Goal: Information Seeking & Learning: Find contact information

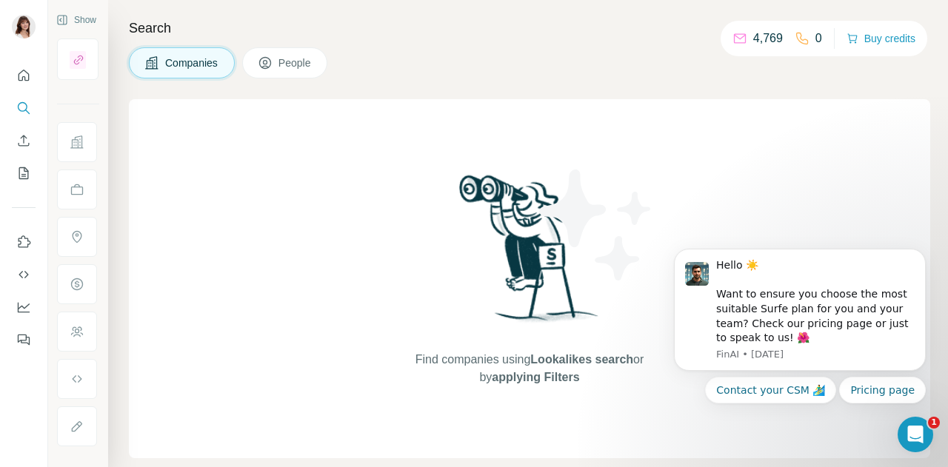
click at [200, 56] on span "Companies" at bounding box center [192, 63] width 54 height 15
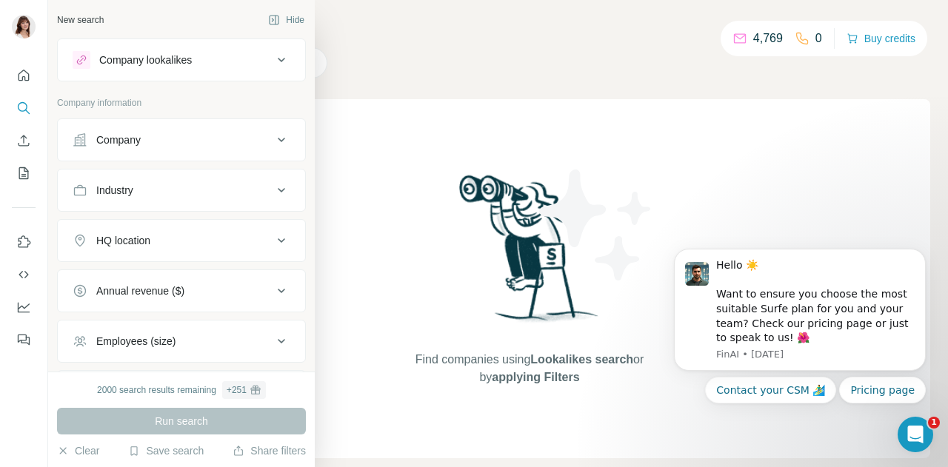
click at [163, 137] on div "Company" at bounding box center [173, 140] width 200 height 15
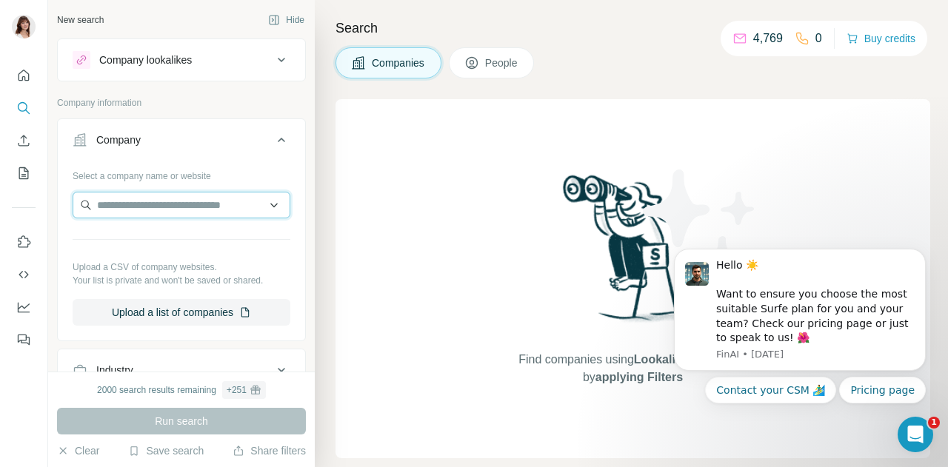
click at [174, 199] on input "text" at bounding box center [182, 205] width 218 height 27
type input "*"
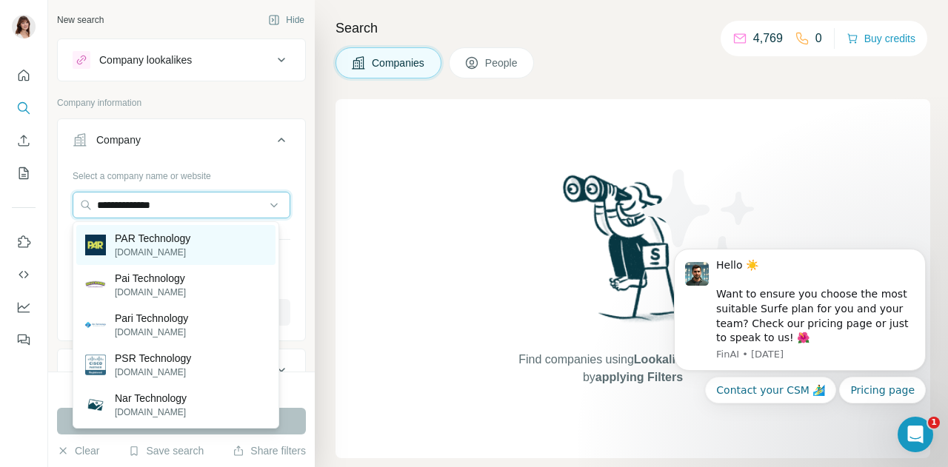
type input "**********"
click at [203, 238] on div "PAR Technology [DOMAIN_NAME]" at bounding box center [175, 245] width 199 height 40
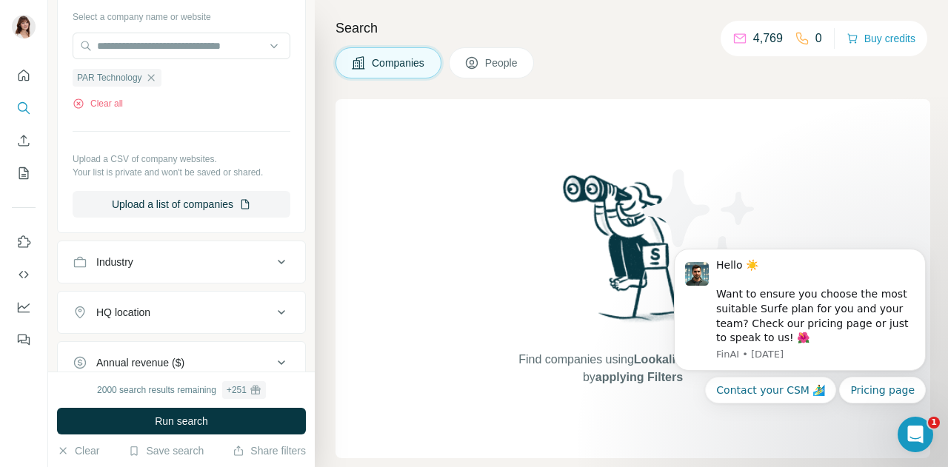
scroll to position [276, 0]
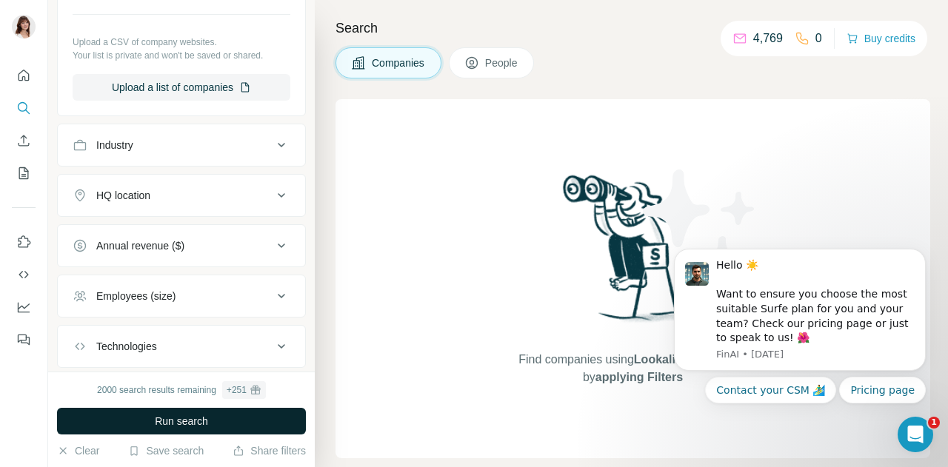
click at [170, 412] on button "Run search" at bounding box center [181, 421] width 249 height 27
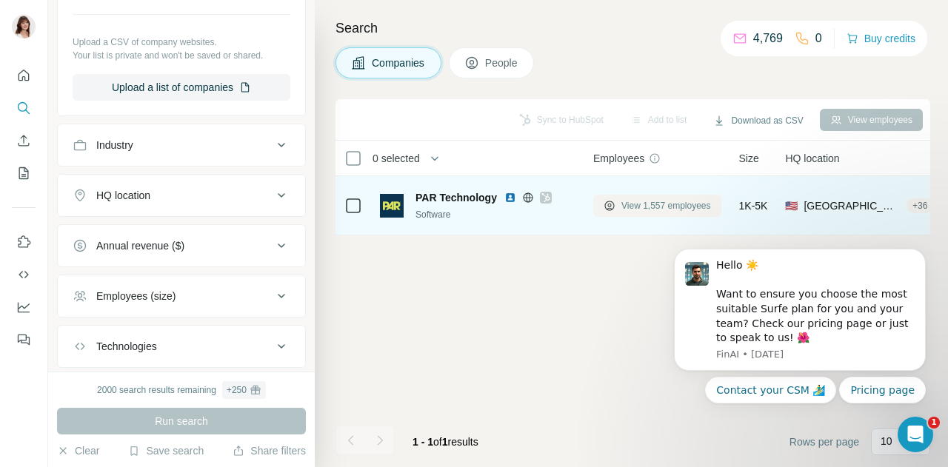
click at [650, 213] on button "View 1,557 employees" at bounding box center [657, 206] width 128 height 22
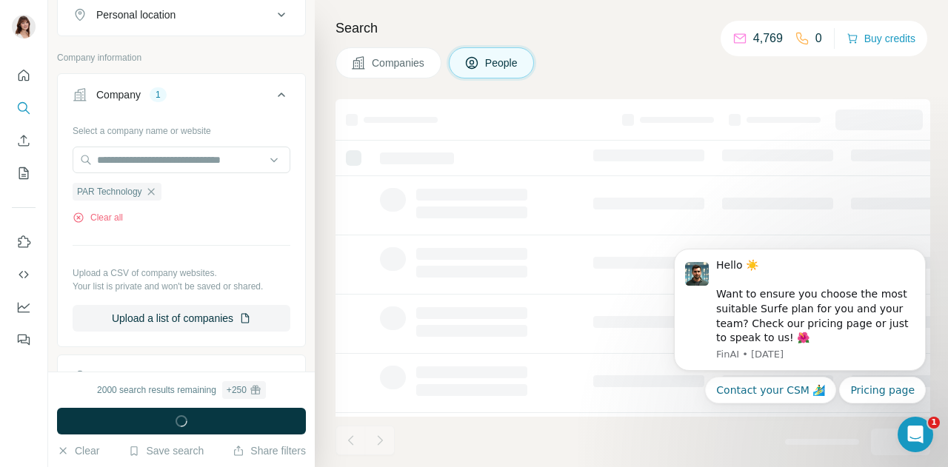
scroll to position [507, 0]
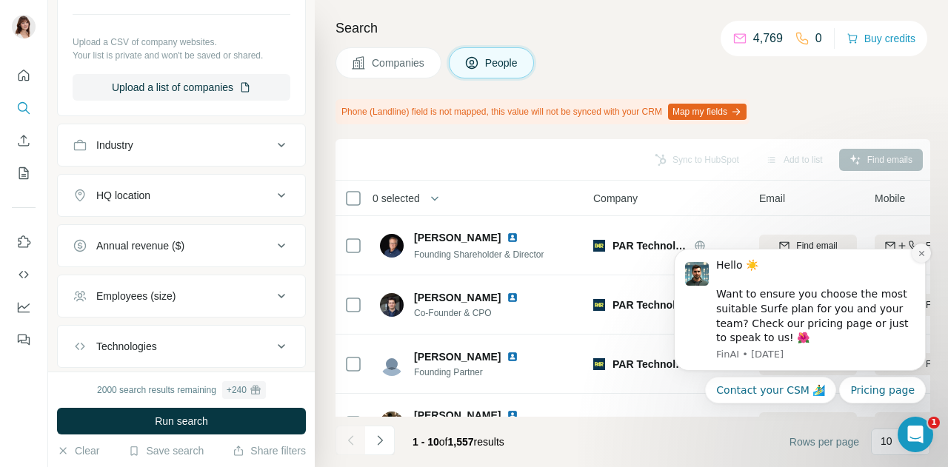
click at [925, 251] on icon "Dismiss notification" at bounding box center [922, 254] width 8 height 8
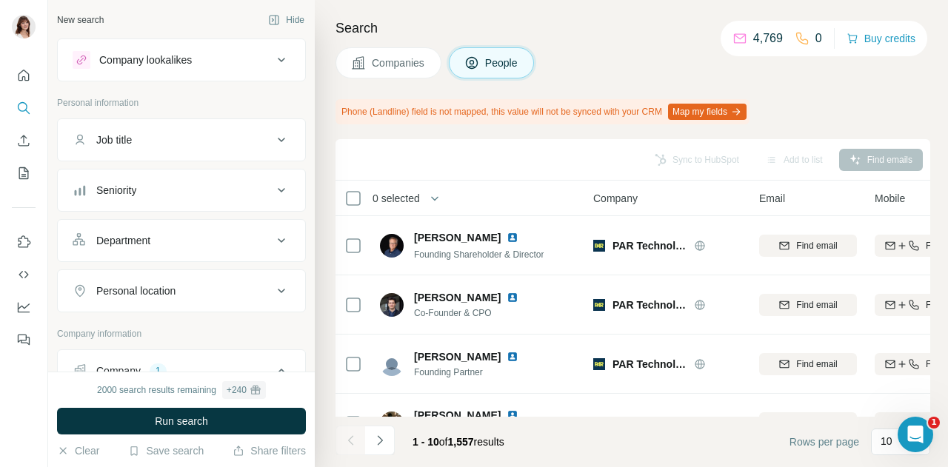
click at [273, 147] on icon at bounding box center [282, 140] width 18 height 18
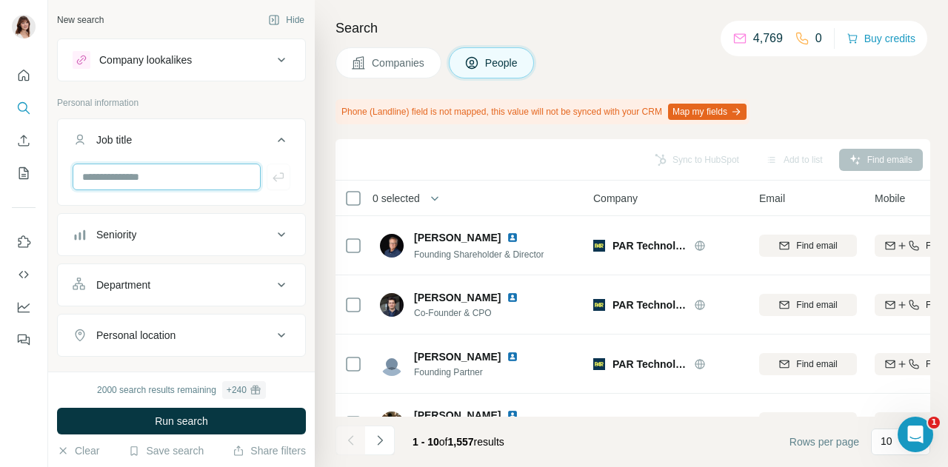
click at [186, 178] on input "text" at bounding box center [167, 177] width 188 height 27
type input "*********"
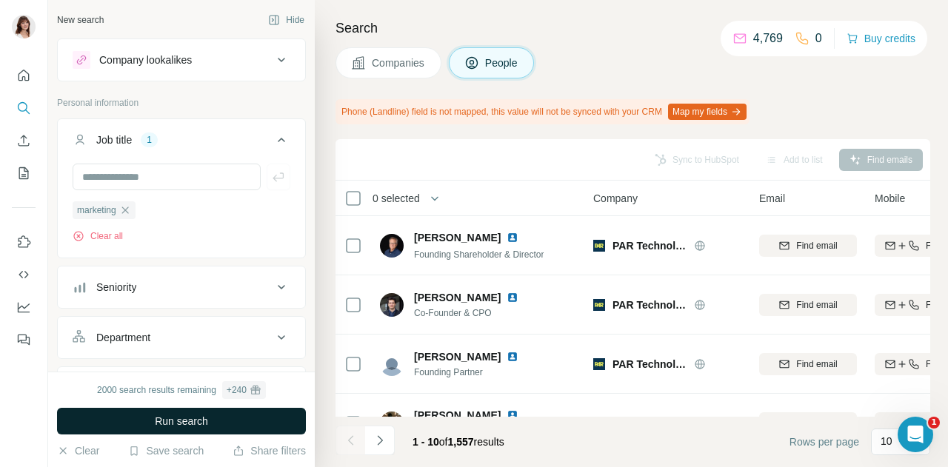
click at [198, 421] on span "Run search" at bounding box center [181, 421] width 53 height 15
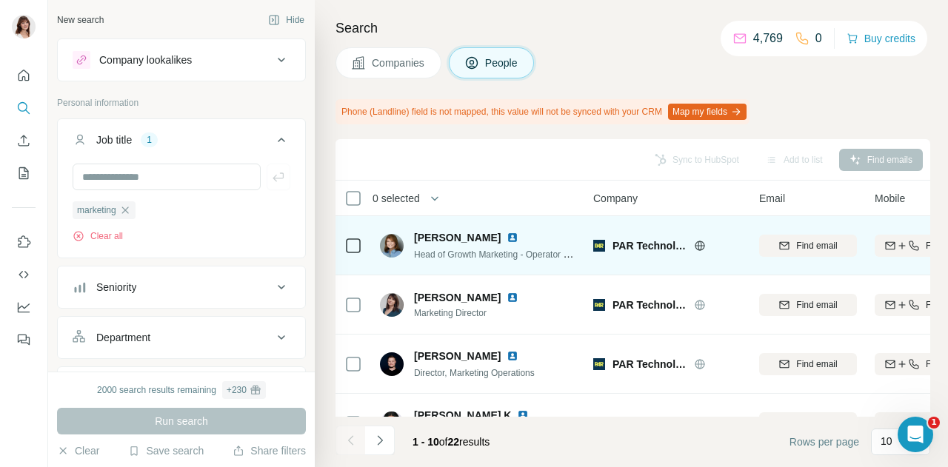
click at [427, 242] on span "[PERSON_NAME]" at bounding box center [457, 237] width 87 height 15
copy span "[PERSON_NAME]"
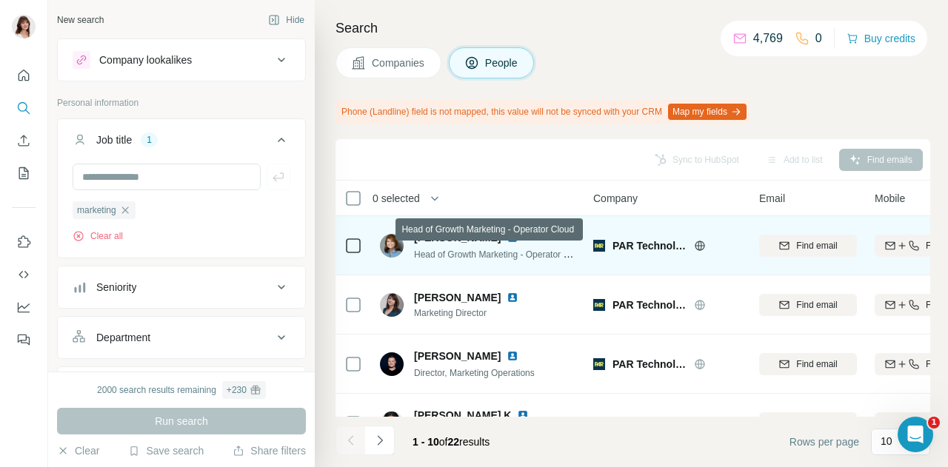
click at [415, 254] on span "Head of Growth Marketing - Operator Cloud" at bounding box center [500, 254] width 173 height 12
copy span "Head of Growth Marketing - Operator Cloud"
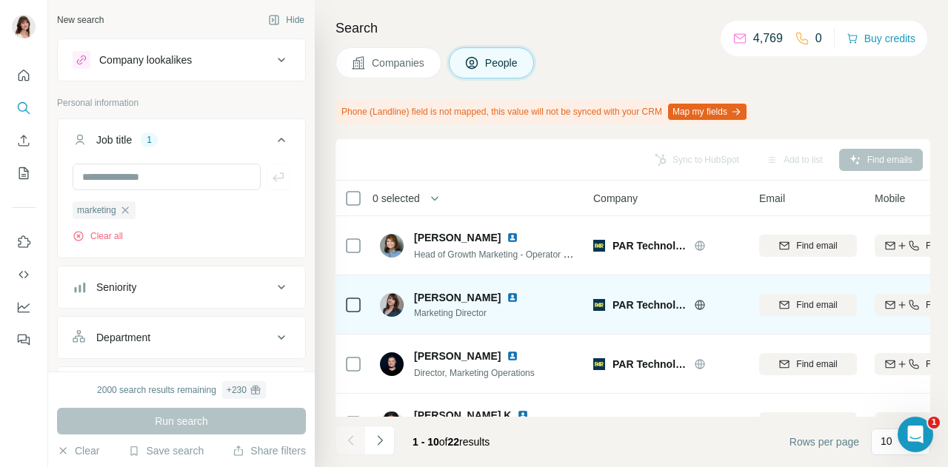
click at [446, 298] on span "[PERSON_NAME]" at bounding box center [457, 297] width 87 height 15
copy span "[PERSON_NAME]"
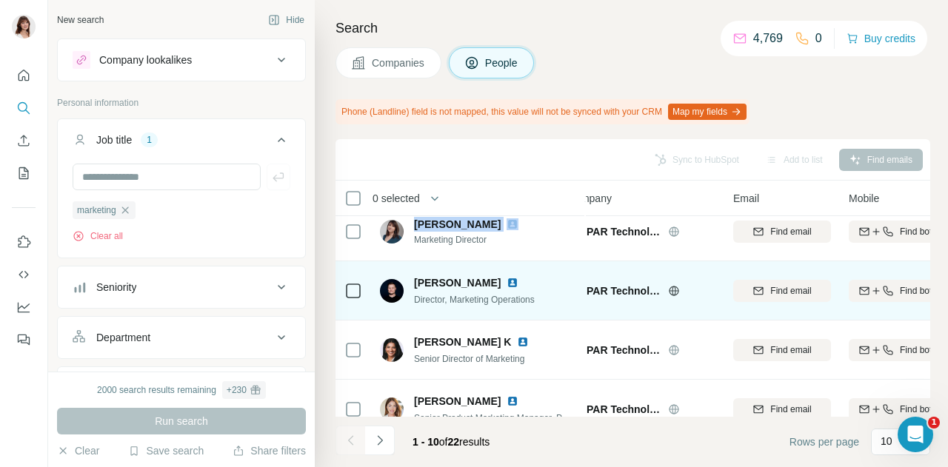
scroll to position [73, 27]
click at [507, 284] on img at bounding box center [513, 284] width 12 height 12
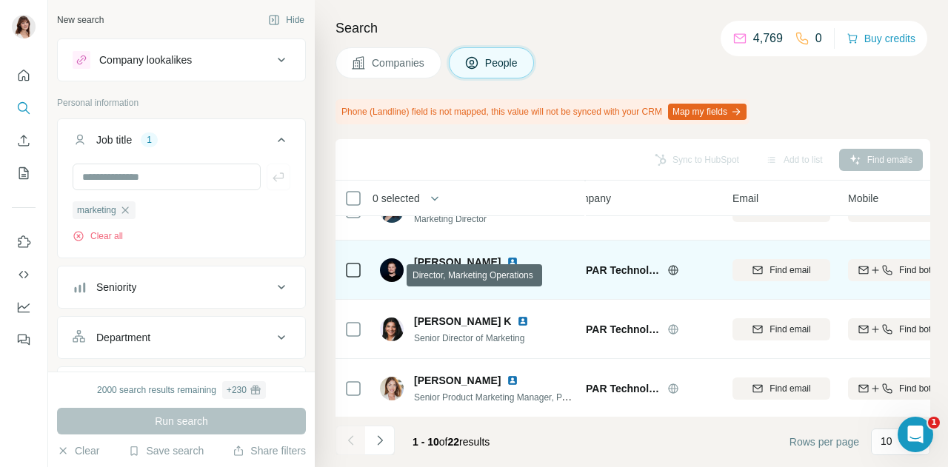
scroll to position [113, 27]
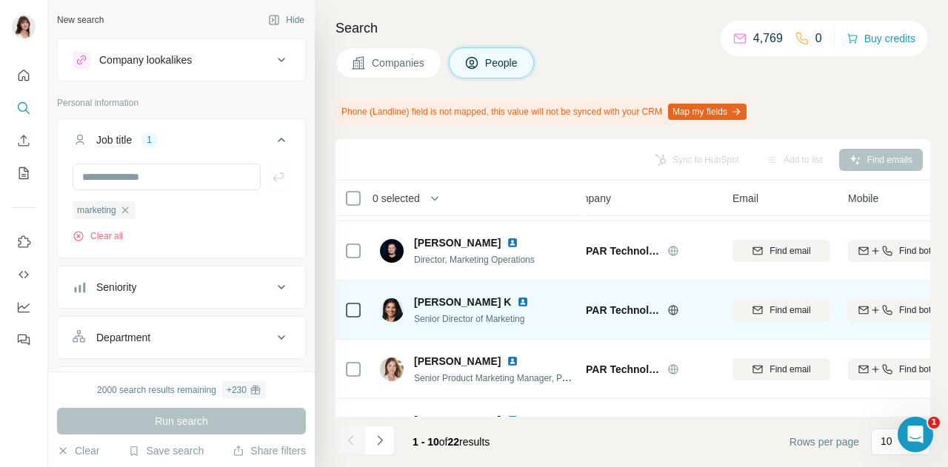
click at [517, 304] on img at bounding box center [523, 302] width 12 height 12
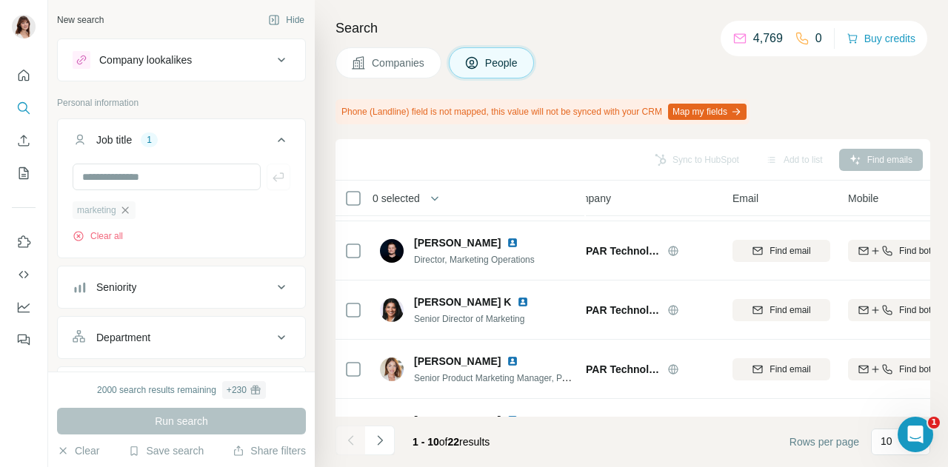
click at [128, 213] on icon "button" at bounding box center [125, 210] width 12 height 12
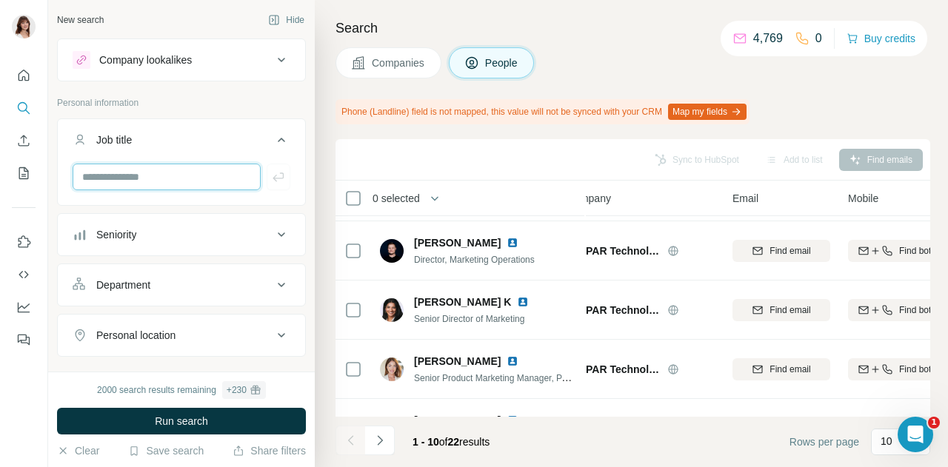
click at [140, 179] on input "text" at bounding box center [167, 177] width 188 height 27
type input "**********"
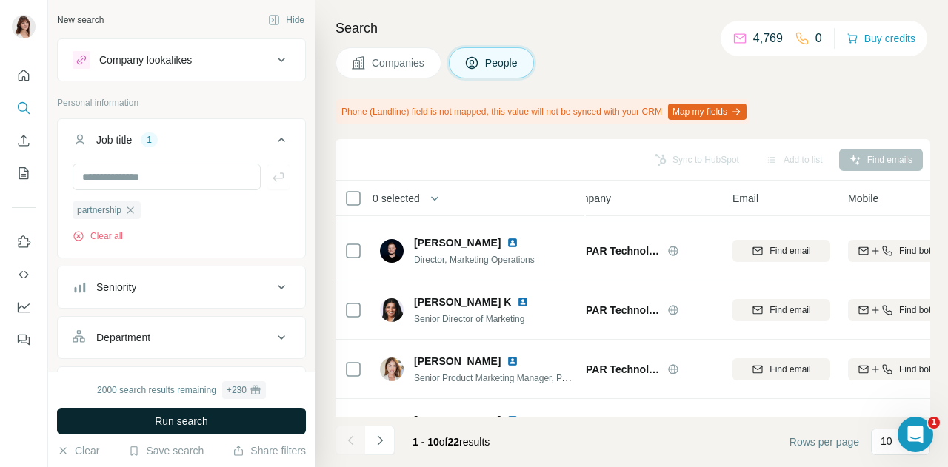
click at [192, 418] on span "Run search" at bounding box center [181, 421] width 53 height 15
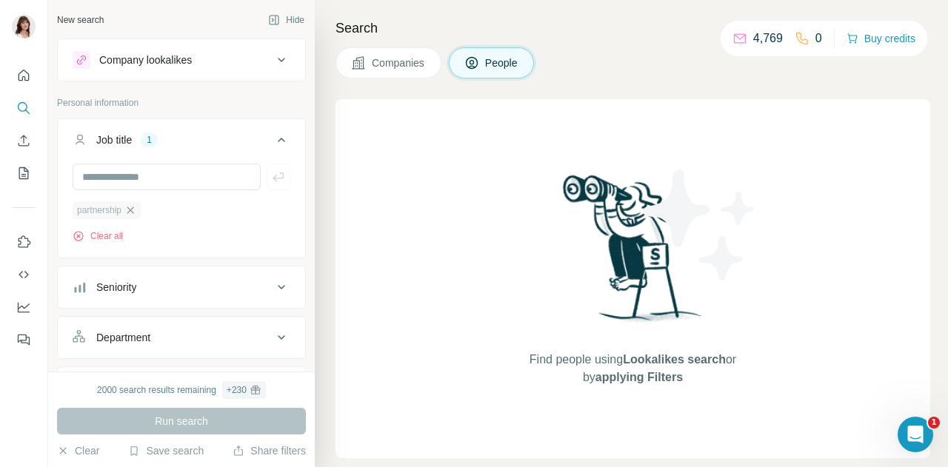
click at [136, 207] on icon "button" at bounding box center [130, 210] width 12 height 12
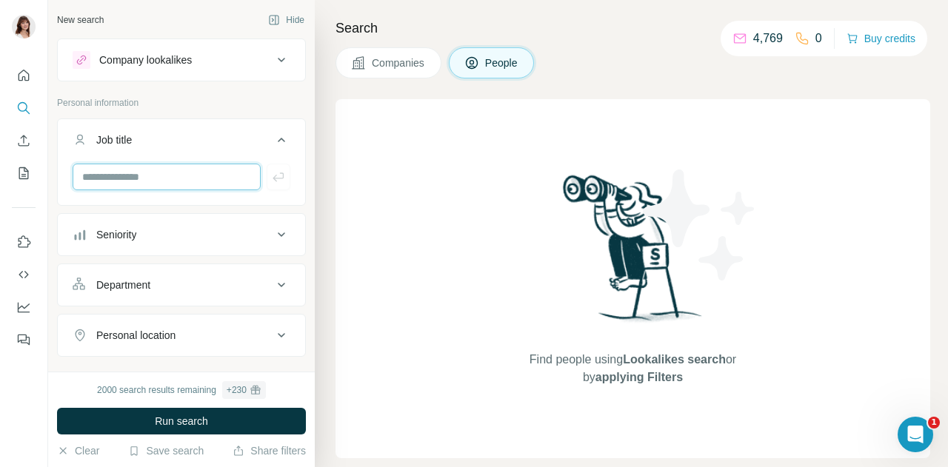
click at [136, 179] on input "text" at bounding box center [167, 177] width 188 height 27
type input "*******"
click at [271, 170] on icon "button" at bounding box center [278, 177] width 15 height 15
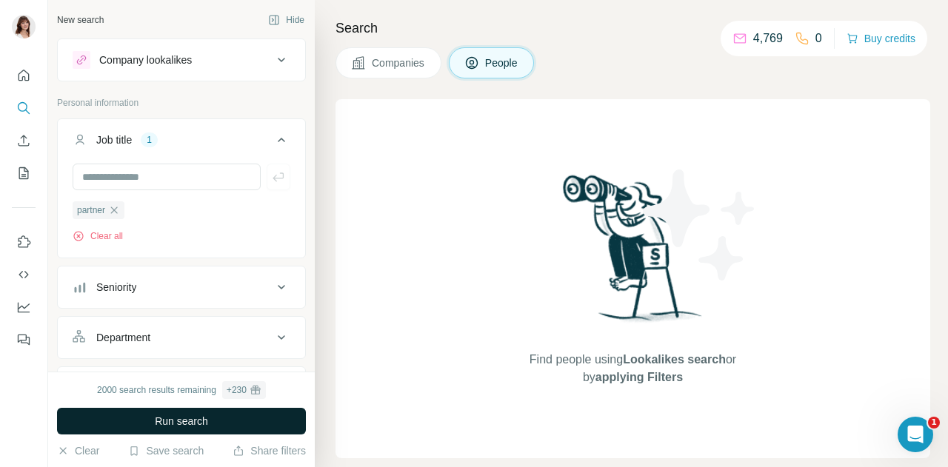
click at [185, 424] on span "Run search" at bounding box center [181, 421] width 53 height 15
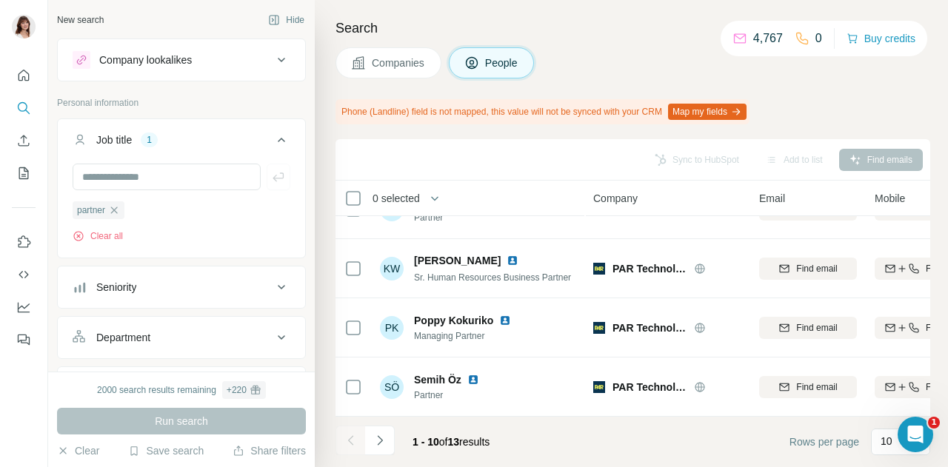
scroll to position [399, 0]
click at [119, 212] on icon "button" at bounding box center [114, 210] width 12 height 12
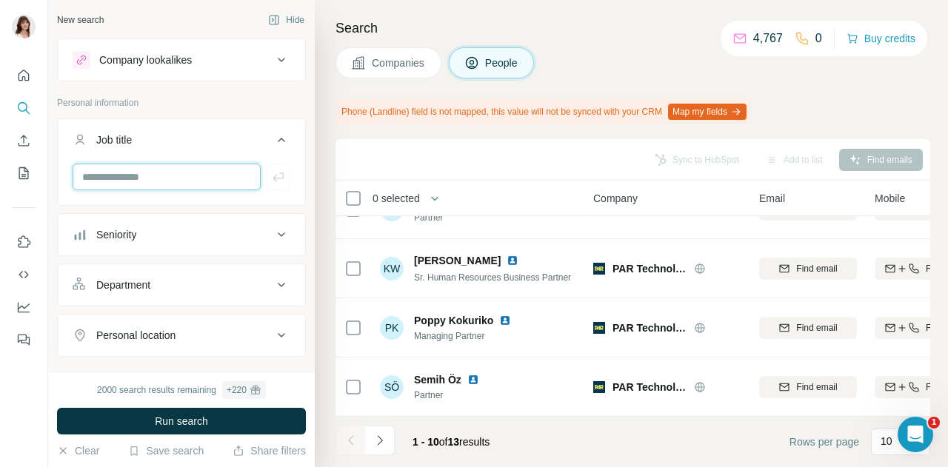
click at [164, 174] on input "text" at bounding box center [167, 177] width 188 height 27
type input "*****"
click at [273, 178] on icon "button" at bounding box center [278, 177] width 11 height 9
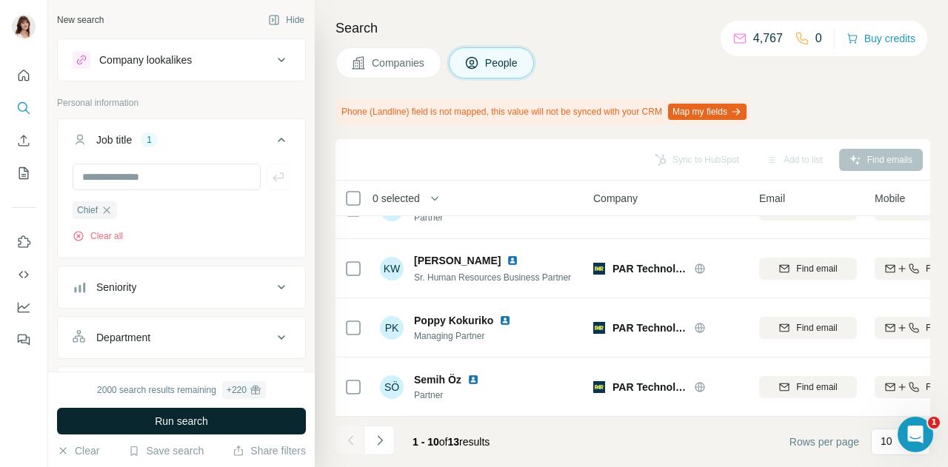
click at [188, 420] on span "Run search" at bounding box center [181, 421] width 53 height 15
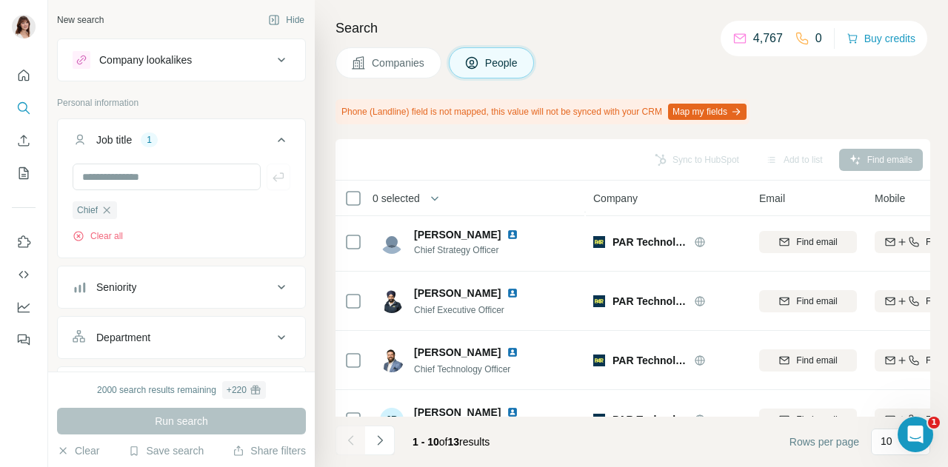
scroll to position [399, 0]
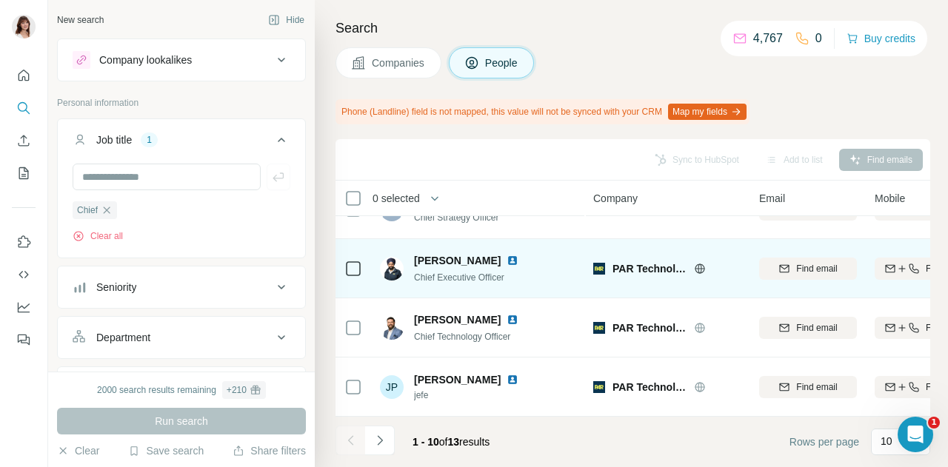
click at [507, 255] on img at bounding box center [513, 261] width 12 height 12
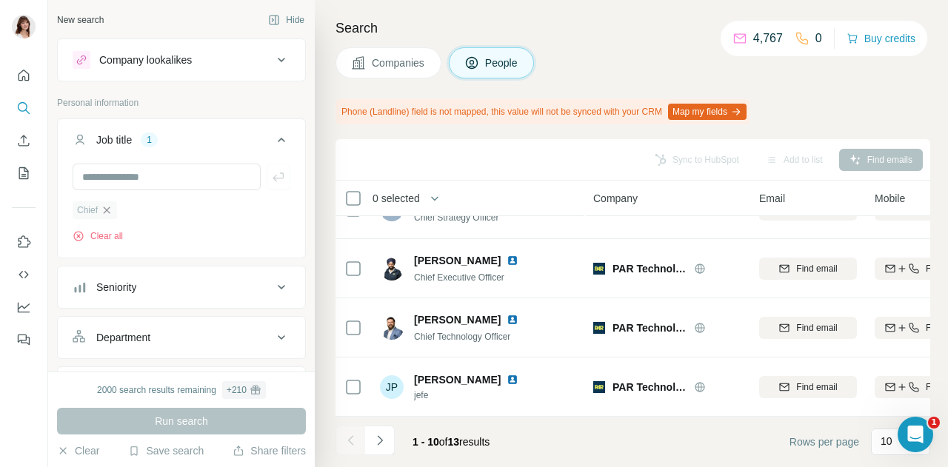
click at [110, 210] on icon "button" at bounding box center [107, 210] width 12 height 12
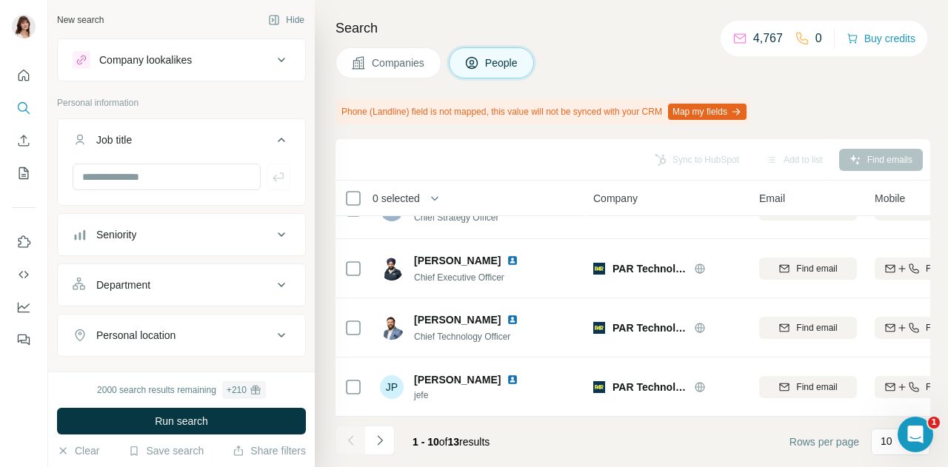
click at [414, 58] on span "Companies" at bounding box center [399, 63] width 54 height 15
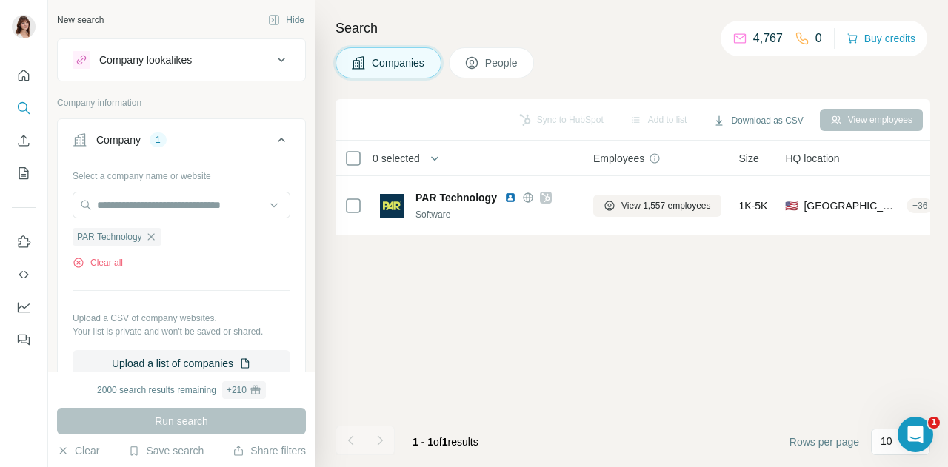
click at [470, 61] on icon at bounding box center [471, 63] width 15 height 15
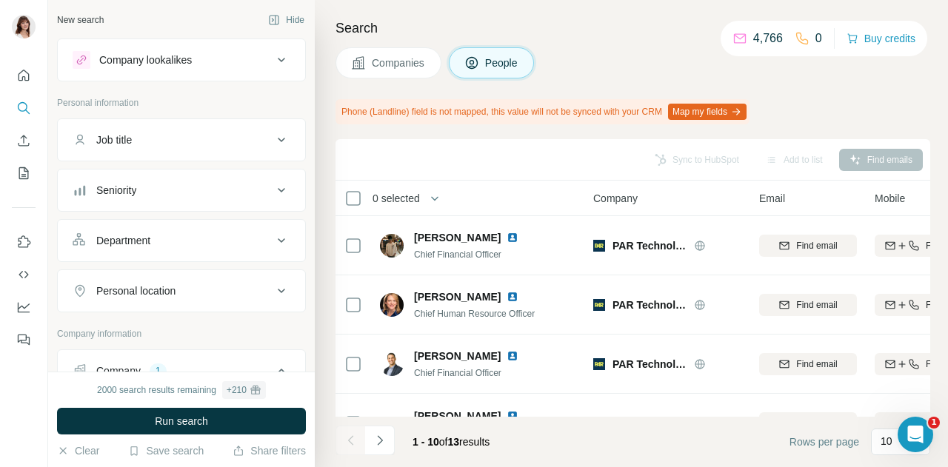
click at [407, 63] on span "Companies" at bounding box center [399, 63] width 54 height 15
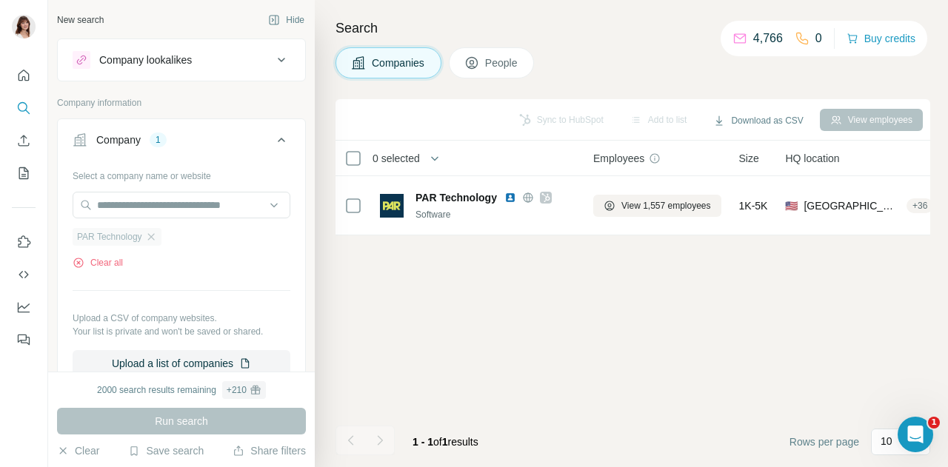
click at [161, 239] on div "PAR Technology" at bounding box center [117, 237] width 89 height 18
click at [167, 207] on input "text" at bounding box center [182, 205] width 218 height 27
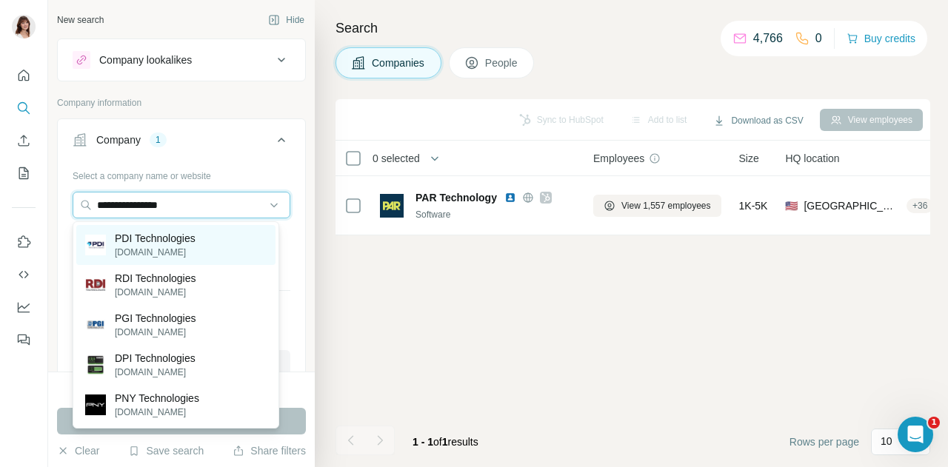
type input "**********"
click at [159, 250] on p "[DOMAIN_NAME]" at bounding box center [155, 252] width 81 height 13
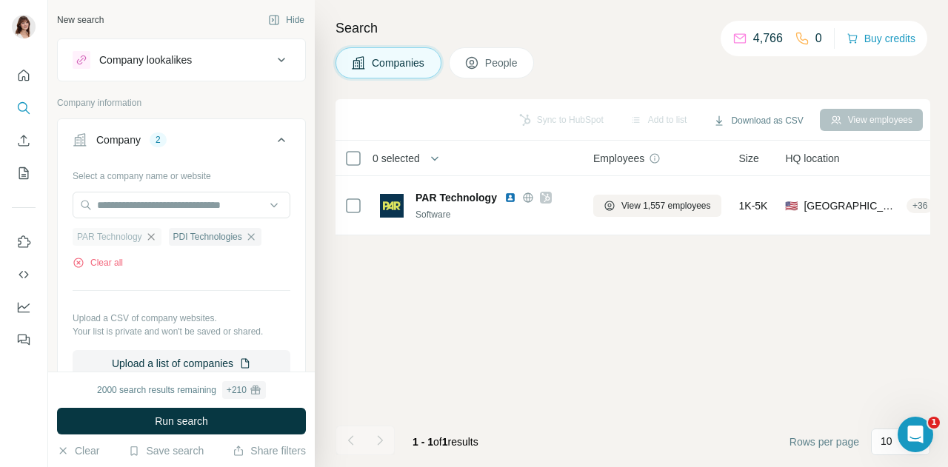
click at [156, 236] on icon "button" at bounding box center [151, 237] width 12 height 12
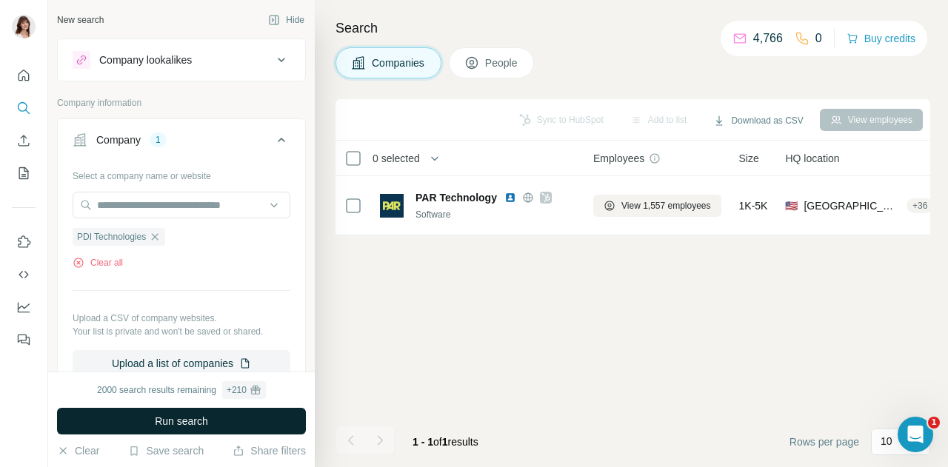
click at [184, 423] on span "Run search" at bounding box center [181, 421] width 53 height 15
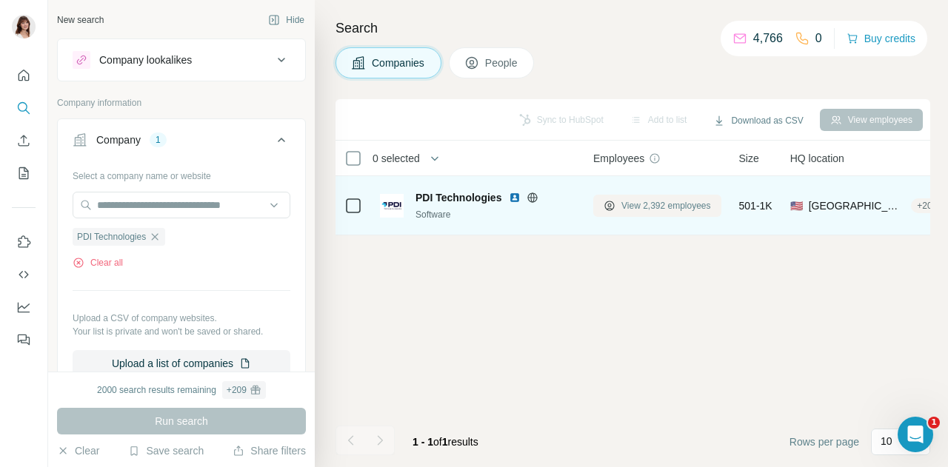
click at [649, 204] on span "View 2,392 employees" at bounding box center [667, 205] width 90 height 13
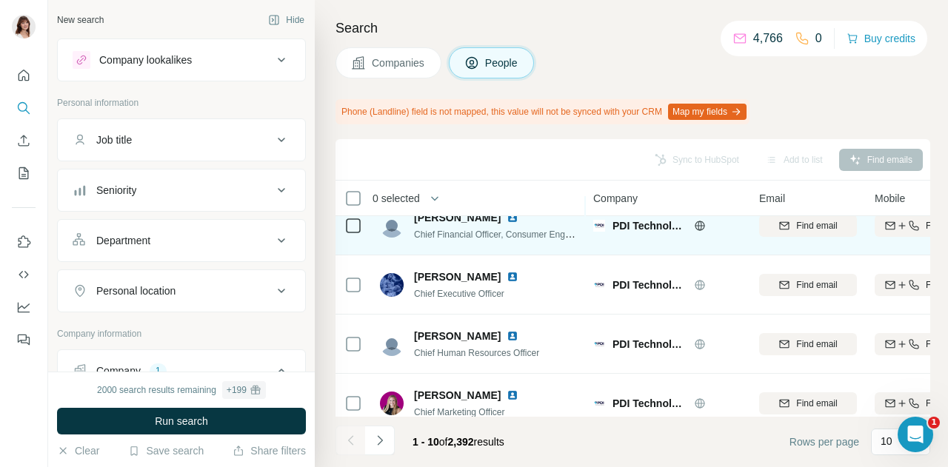
scroll to position [21, 0]
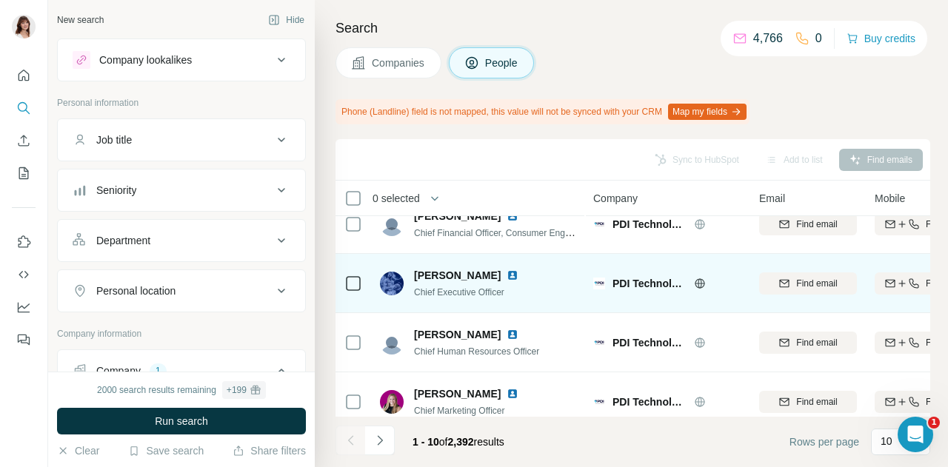
click at [507, 274] on img at bounding box center [513, 276] width 12 height 12
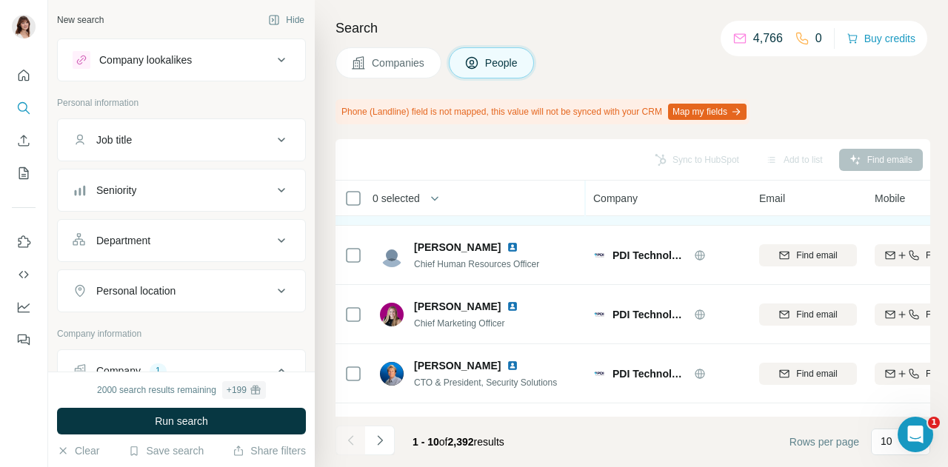
scroll to position [110, 0]
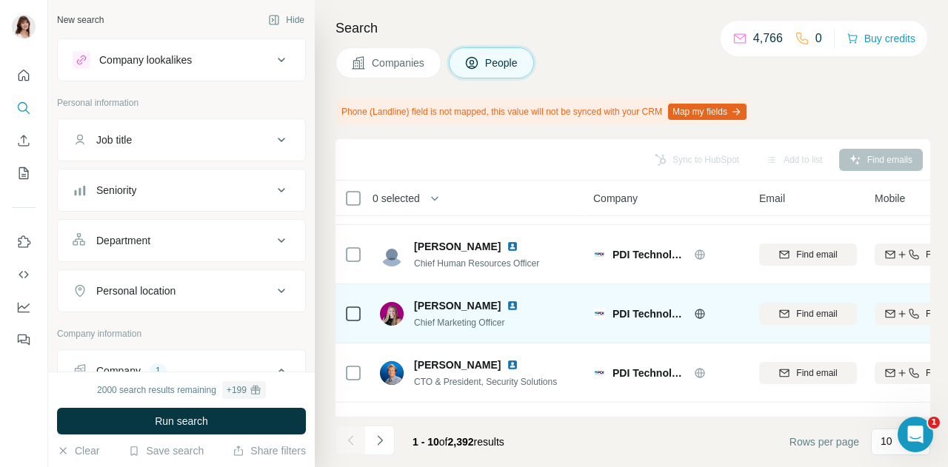
click at [507, 305] on img at bounding box center [513, 306] width 12 height 12
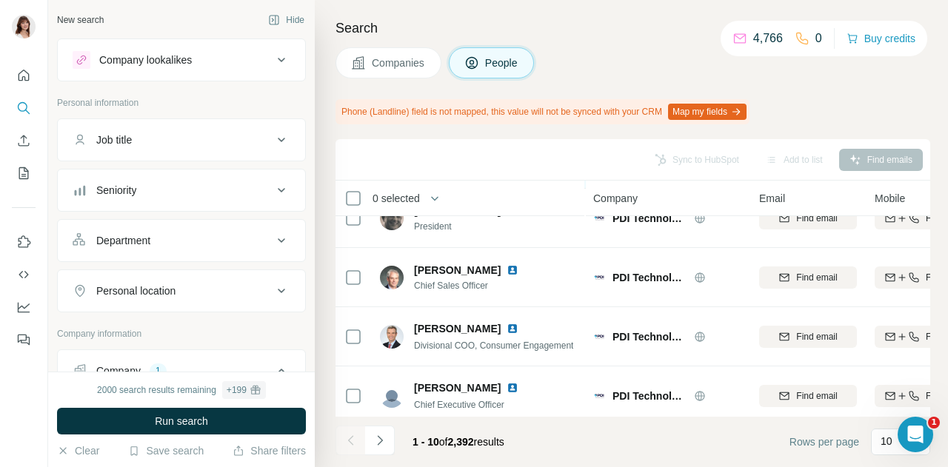
scroll to position [324, 0]
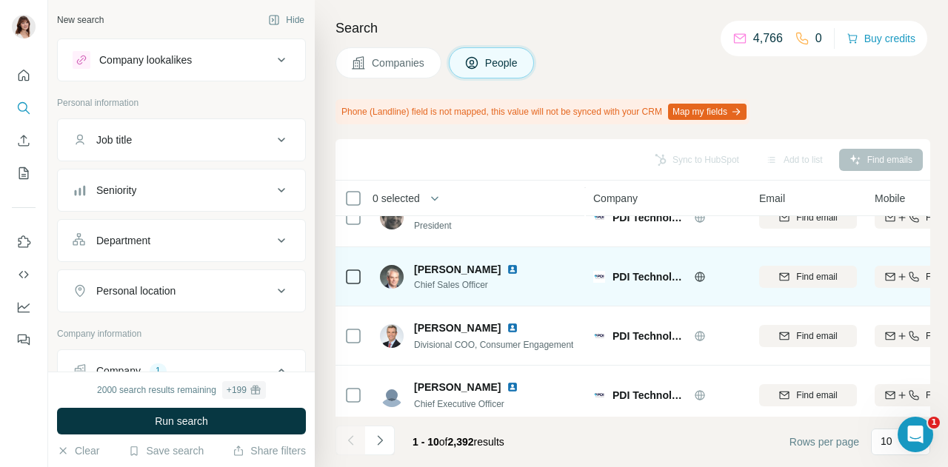
click at [519, 267] on img at bounding box center [513, 270] width 12 height 12
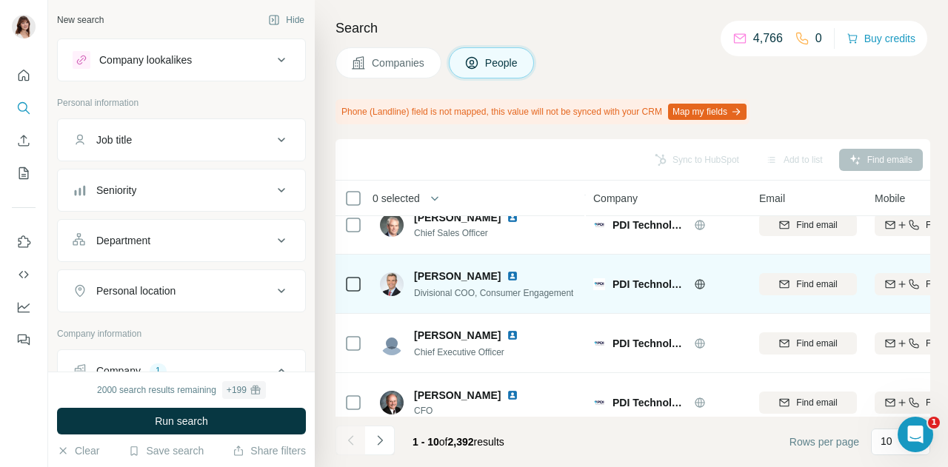
scroll to position [399, 0]
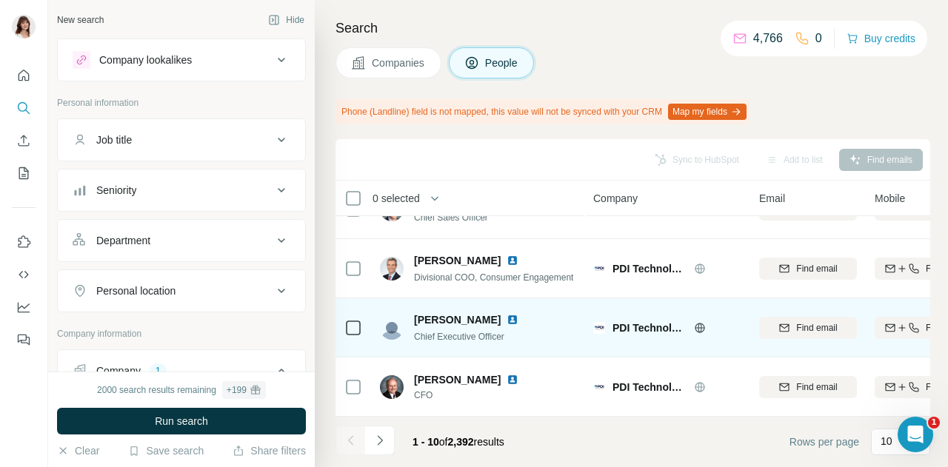
click at [507, 314] on img at bounding box center [513, 320] width 12 height 12
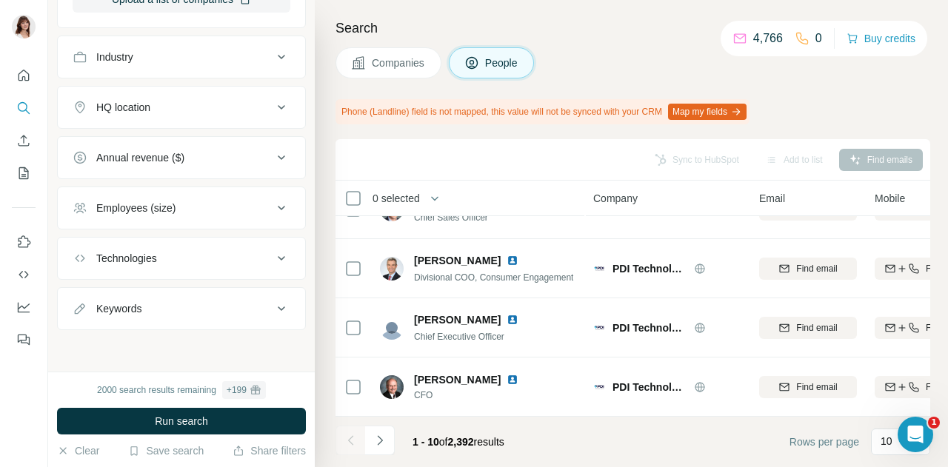
scroll to position [0, 0]
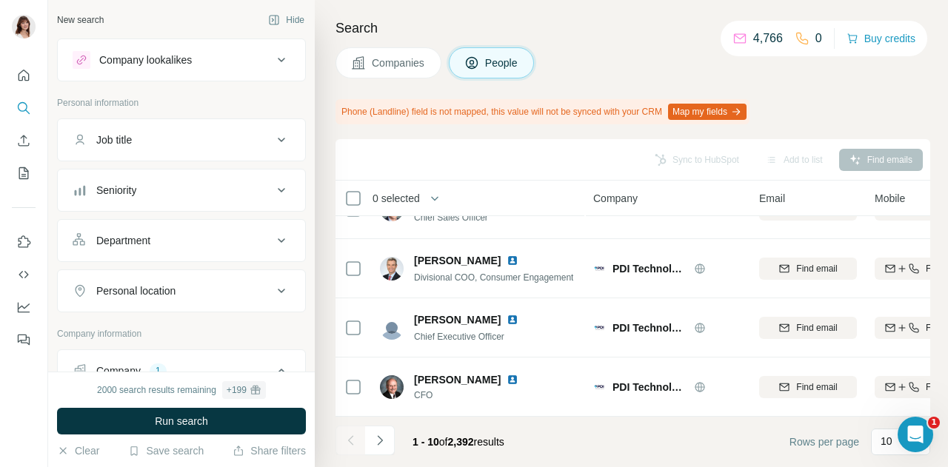
click at [273, 131] on icon at bounding box center [282, 140] width 18 height 18
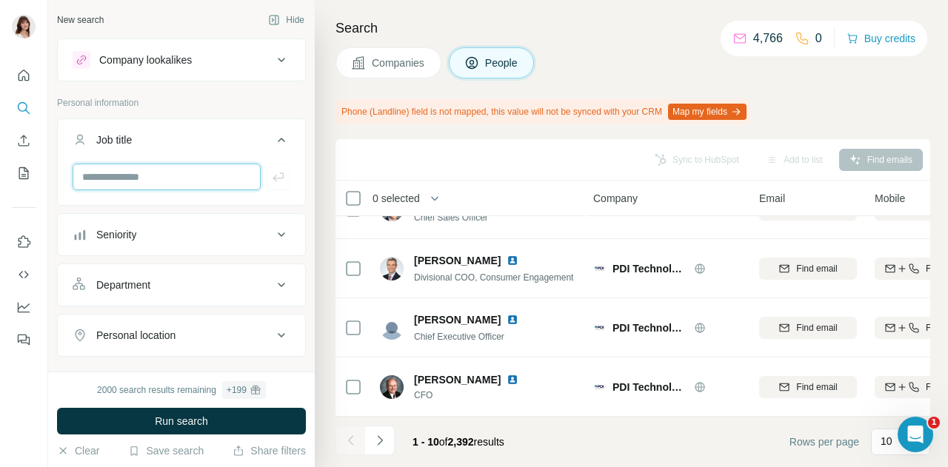
click at [185, 174] on input "text" at bounding box center [167, 177] width 188 height 27
type input "*******"
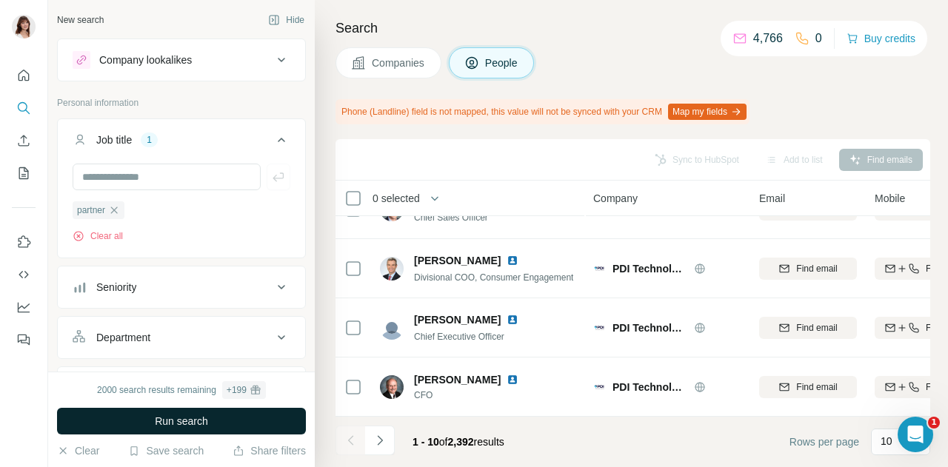
click at [155, 424] on span "Run search" at bounding box center [181, 421] width 53 height 15
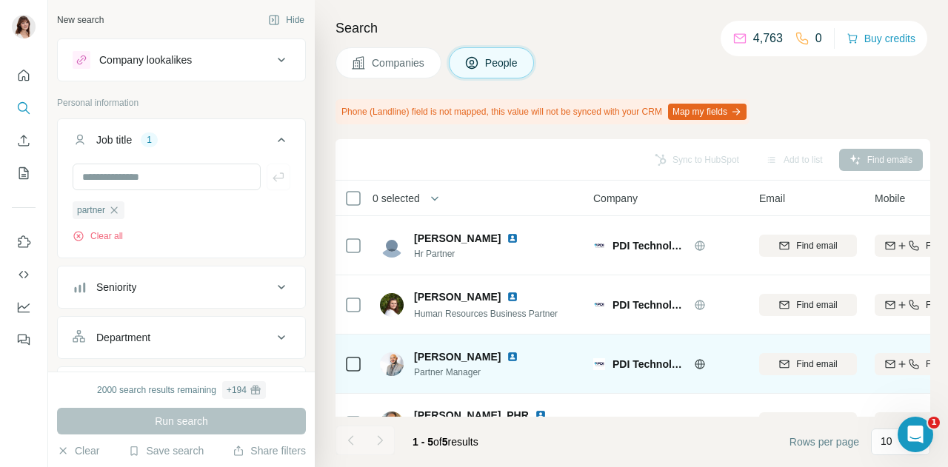
scroll to position [103, 0]
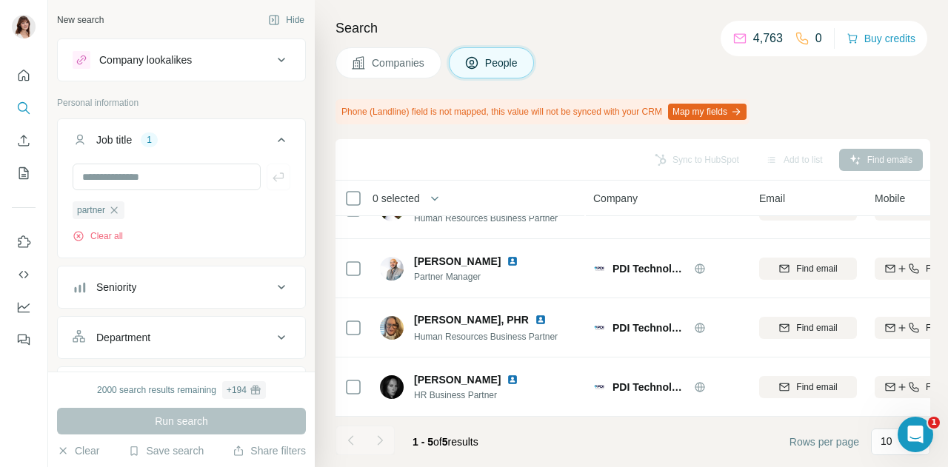
click at [372, 67] on span "Companies" at bounding box center [399, 63] width 54 height 15
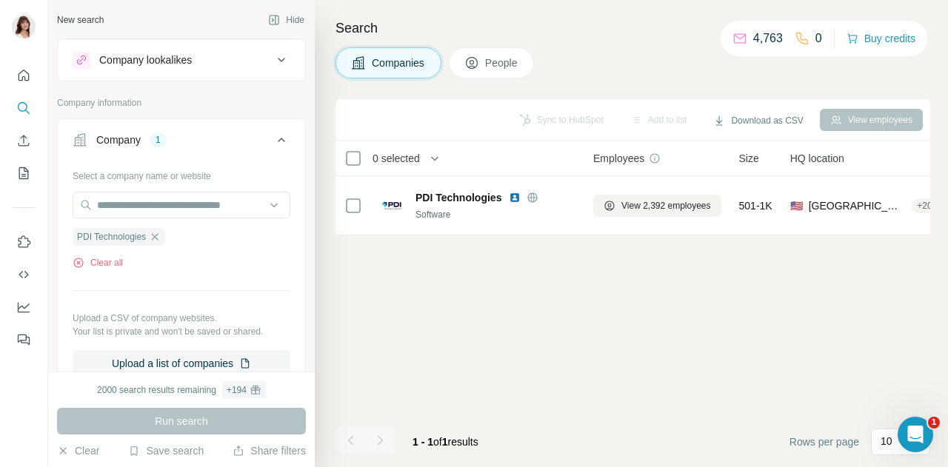
scroll to position [0, 0]
click at [154, 241] on icon "button" at bounding box center [155, 237] width 12 height 12
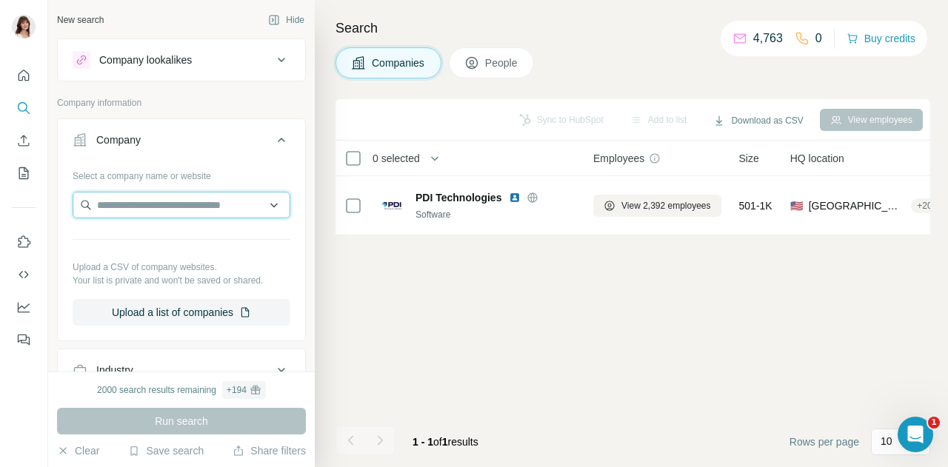
click at [121, 208] on input "text" at bounding box center [182, 205] width 218 height 27
paste input "**********"
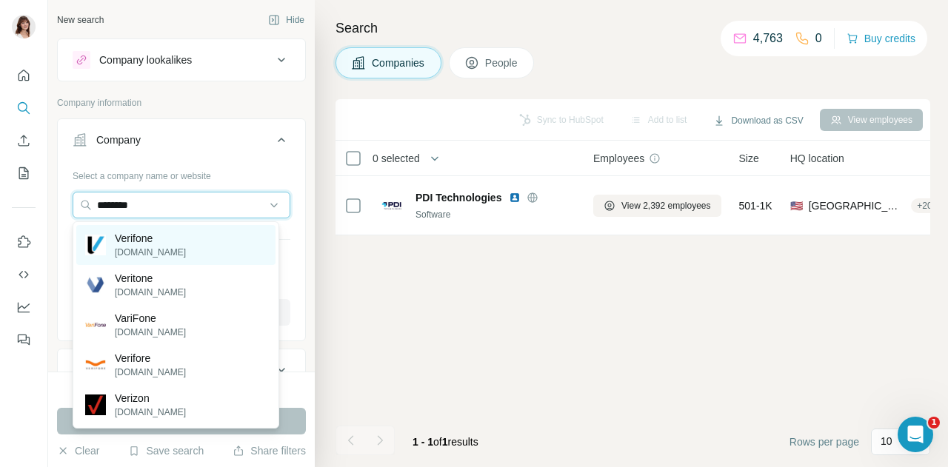
type input "********"
click at [161, 244] on p "Verifone" at bounding box center [150, 238] width 71 height 15
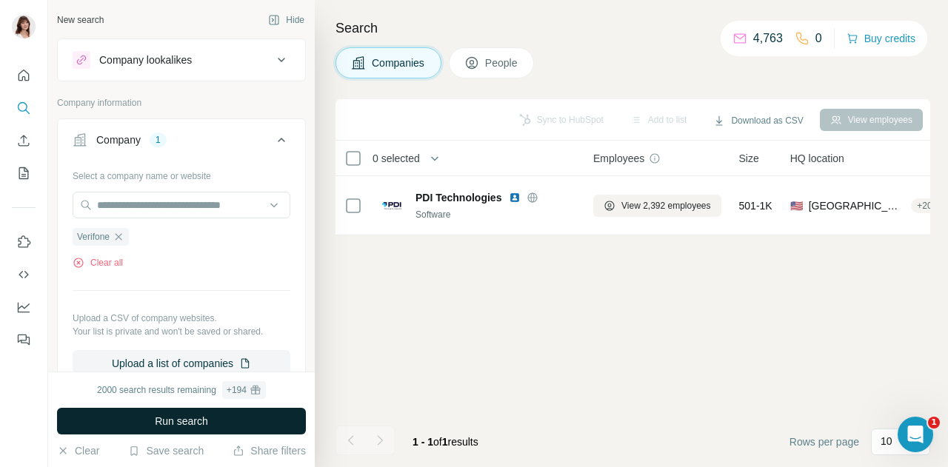
click at [210, 414] on button "Run search" at bounding box center [181, 421] width 249 height 27
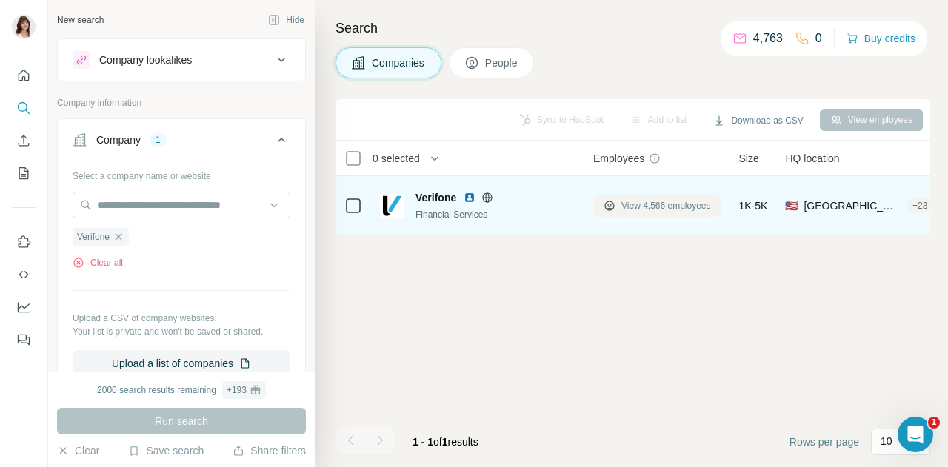
click at [659, 206] on span "View 4,566 employees" at bounding box center [667, 205] width 90 height 13
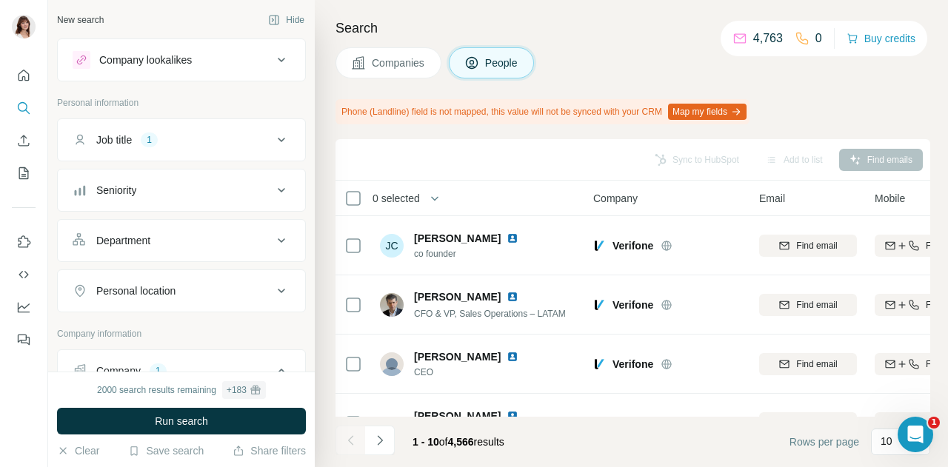
click at [179, 146] on div "Job title 1" at bounding box center [173, 140] width 200 height 15
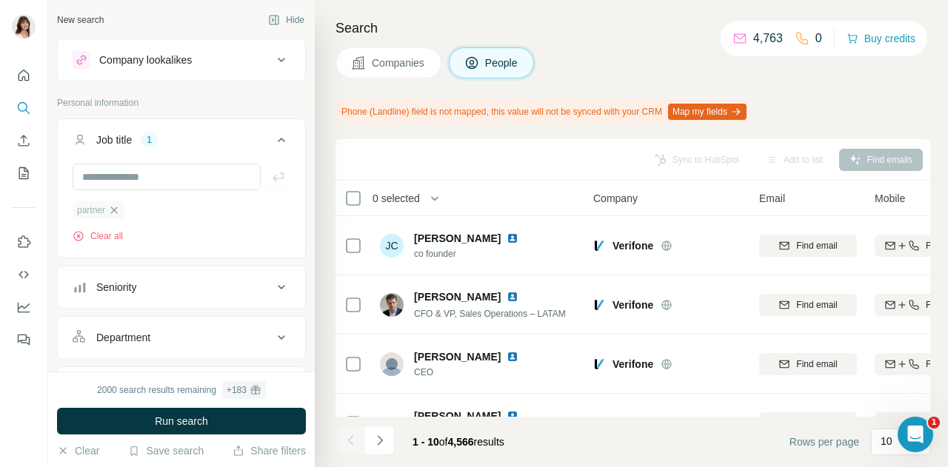
click at [118, 207] on icon "button" at bounding box center [114, 210] width 12 height 12
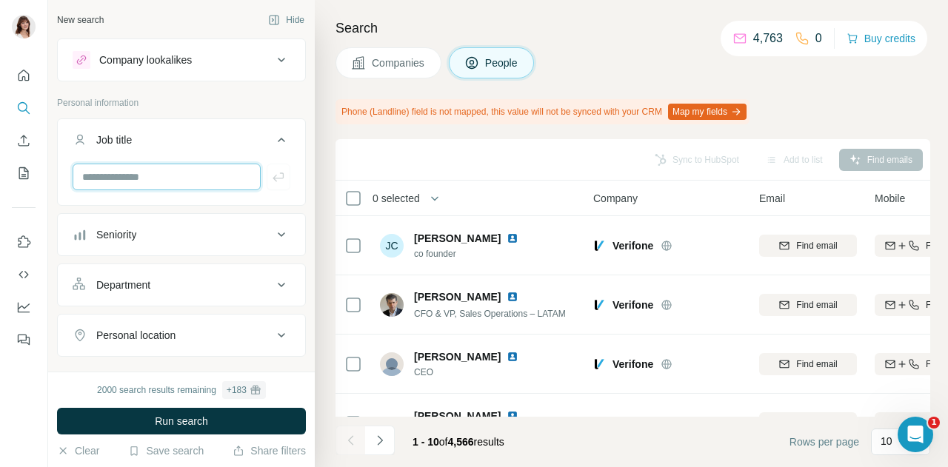
click at [117, 173] on input "text" at bounding box center [167, 177] width 188 height 27
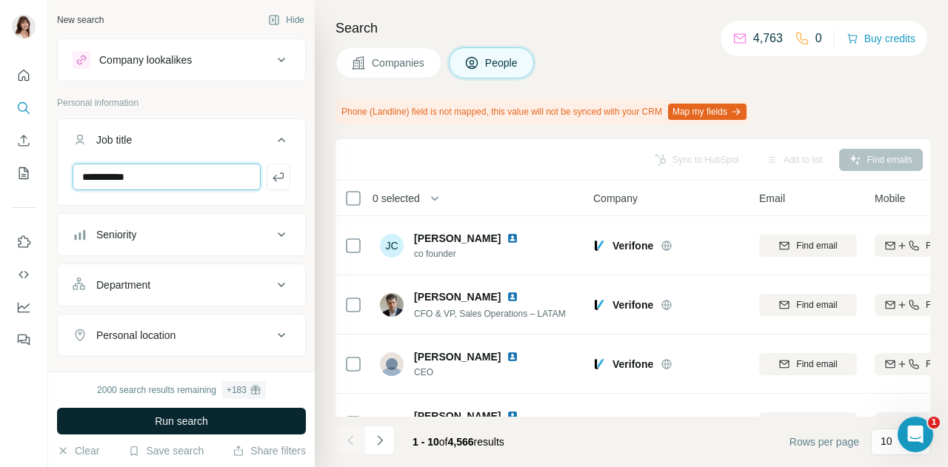
type input "**********"
click at [196, 427] on span "Run search" at bounding box center [181, 421] width 53 height 15
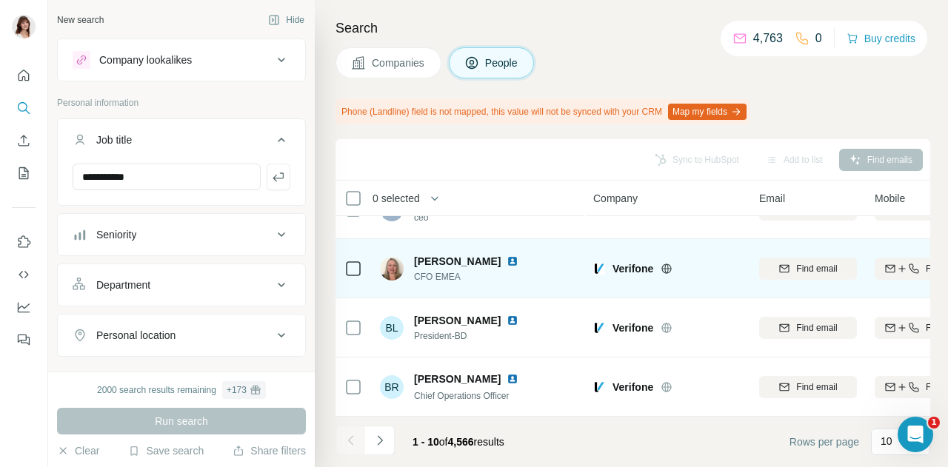
scroll to position [399, 0]
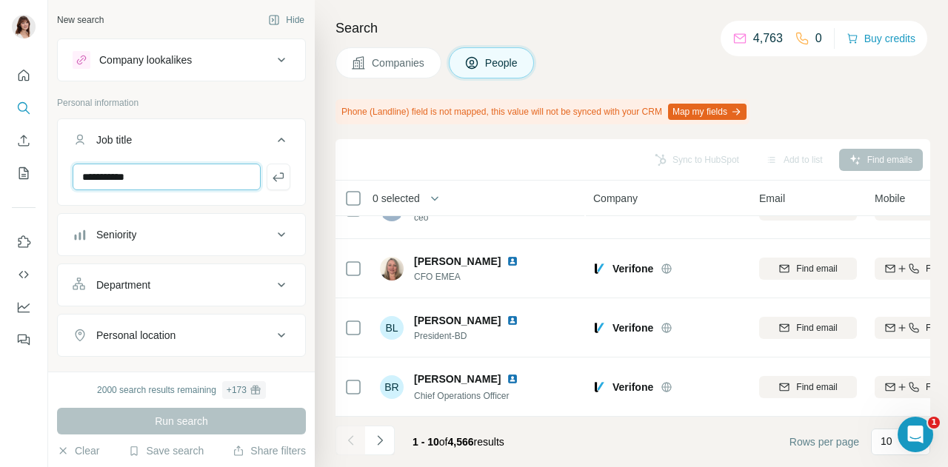
click at [173, 186] on input "**********" at bounding box center [167, 177] width 188 height 27
type input "*********"
click at [271, 179] on icon "button" at bounding box center [278, 177] width 15 height 15
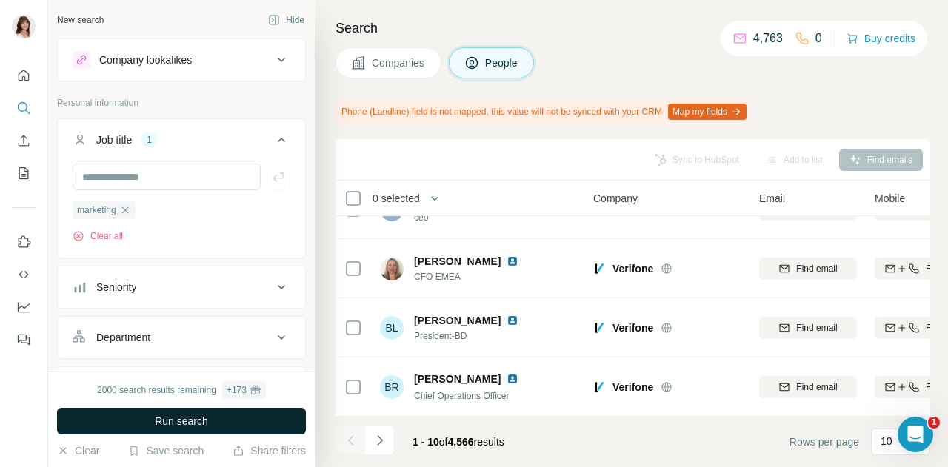
click at [202, 427] on span "Run search" at bounding box center [181, 421] width 53 height 15
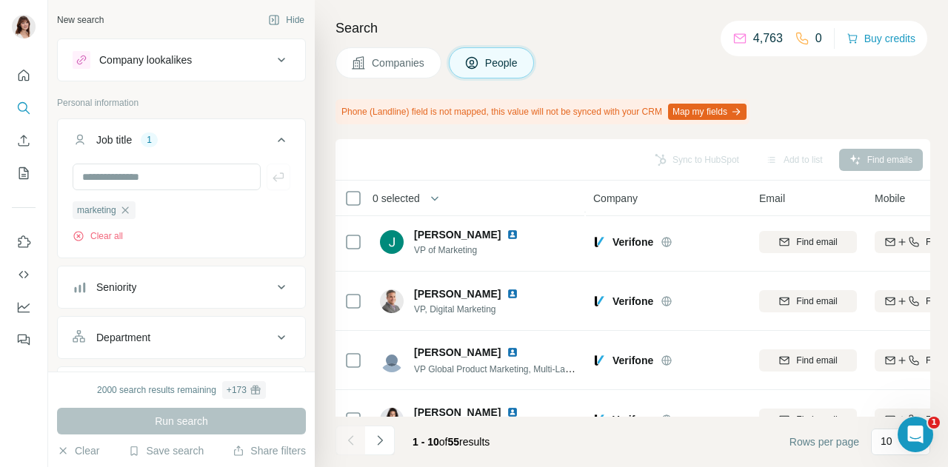
scroll to position [399, 0]
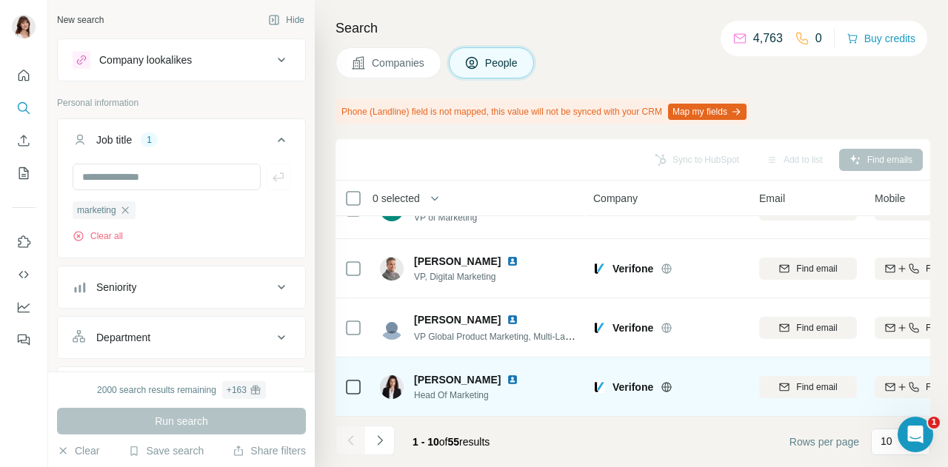
click at [507, 374] on img at bounding box center [513, 380] width 12 height 12
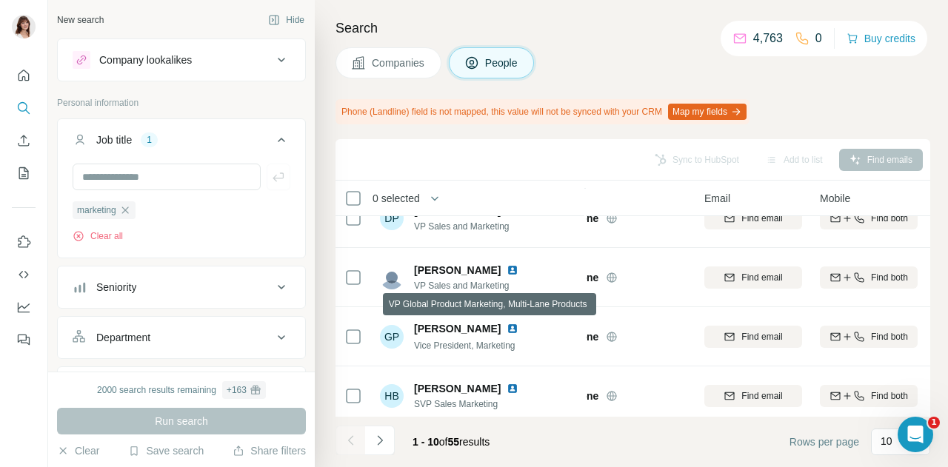
scroll to position [147, 55]
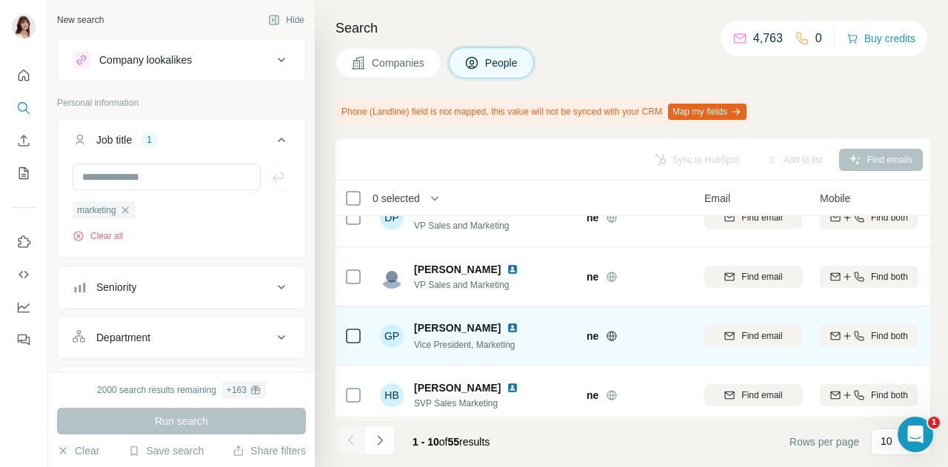
click at [519, 331] on img at bounding box center [513, 328] width 12 height 12
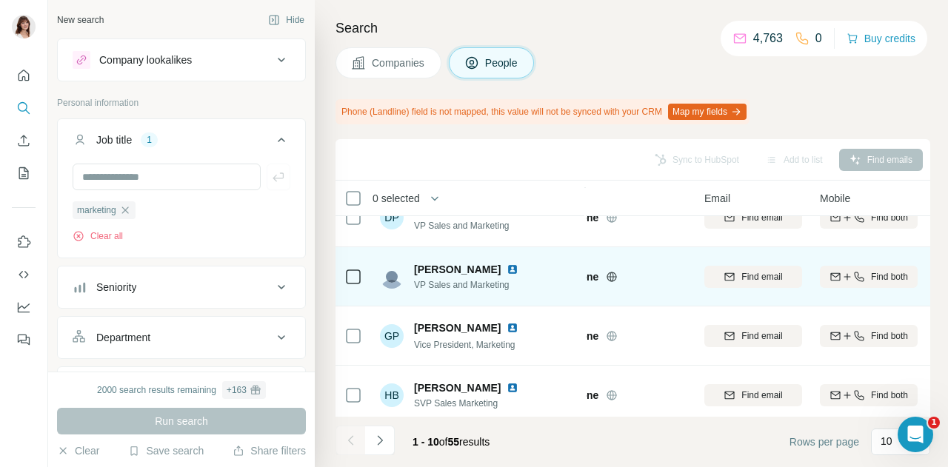
click at [507, 269] on img at bounding box center [513, 270] width 12 height 12
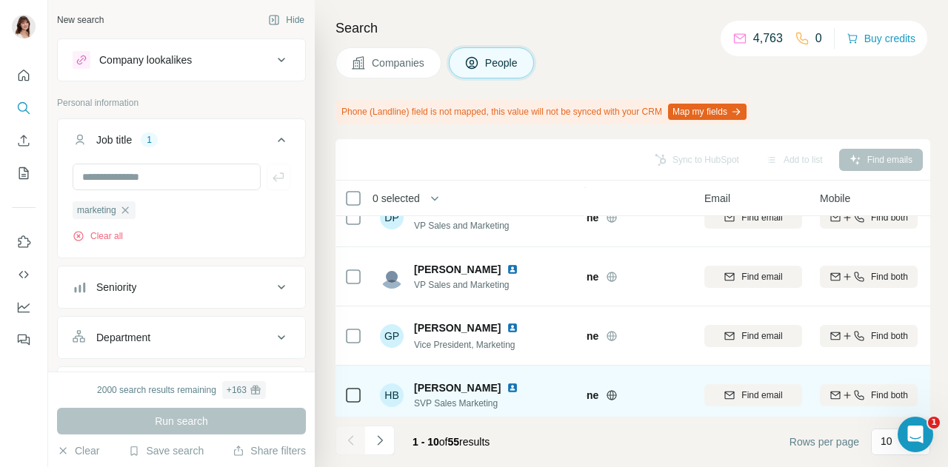
click at [507, 387] on img at bounding box center [513, 388] width 12 height 12
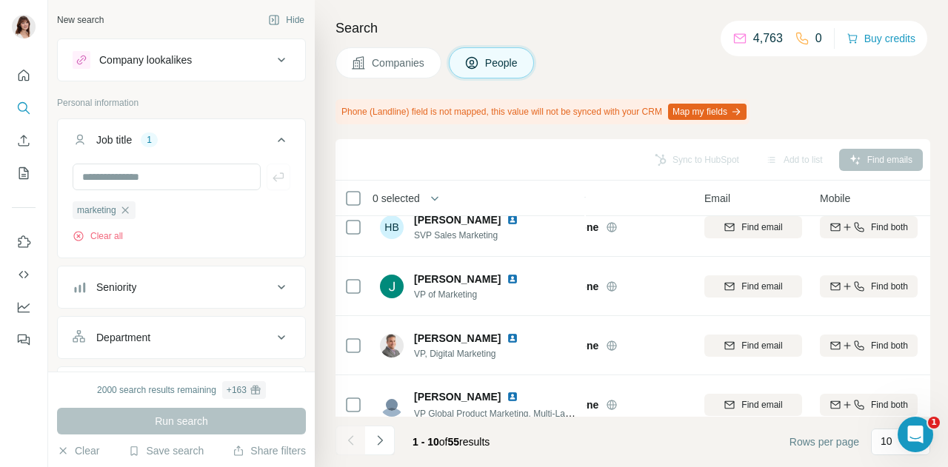
scroll to position [316, 55]
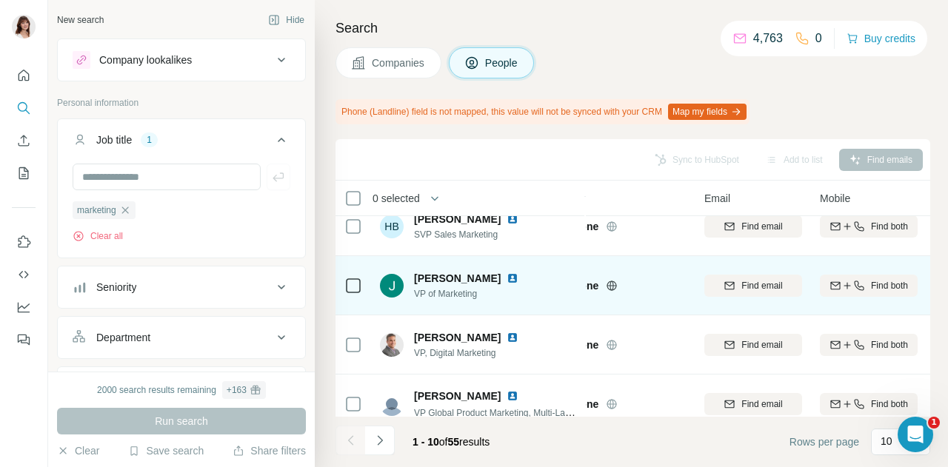
click at [507, 274] on img at bounding box center [513, 279] width 12 height 12
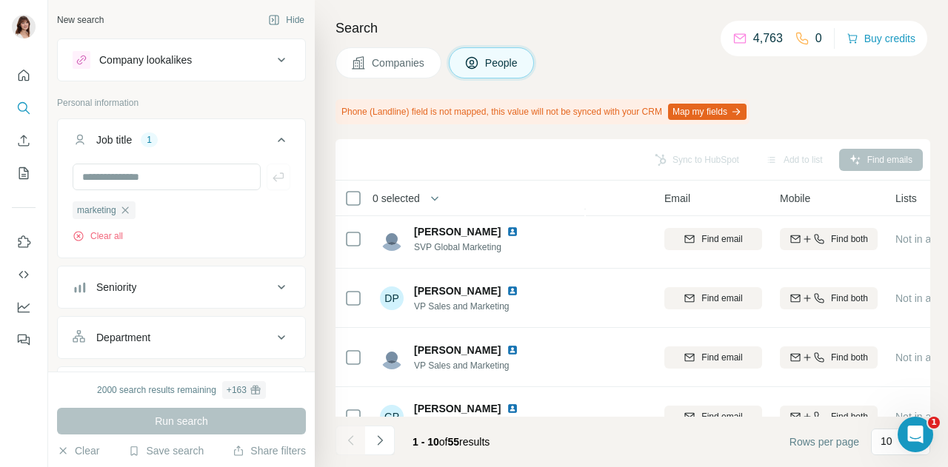
scroll to position [0, 95]
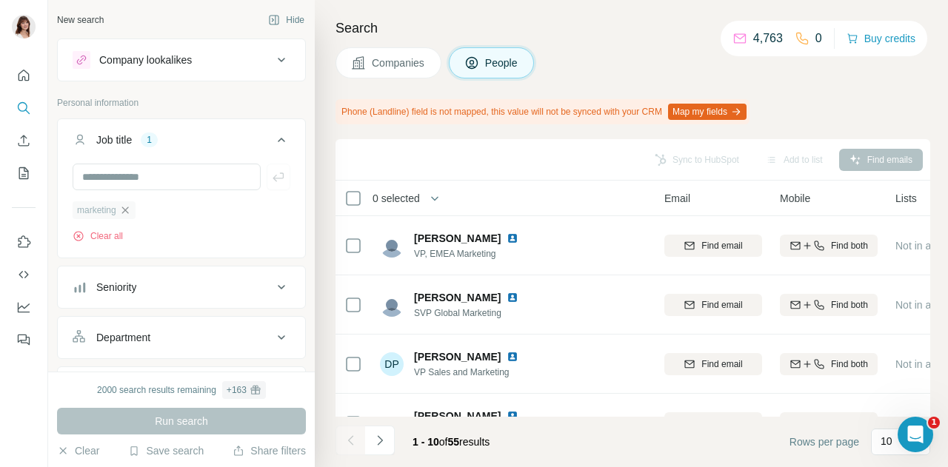
click at [126, 208] on icon "button" at bounding box center [125, 210] width 12 height 12
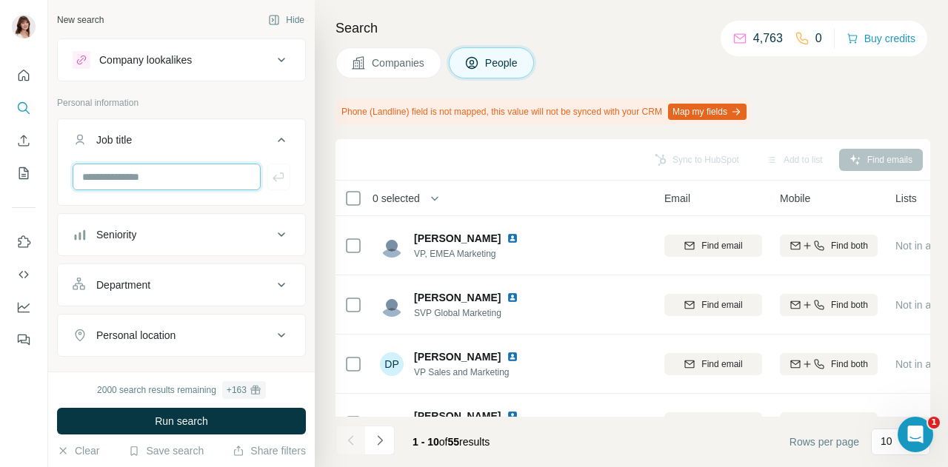
click at [121, 176] on input "text" at bounding box center [167, 177] width 188 height 27
type input "*****"
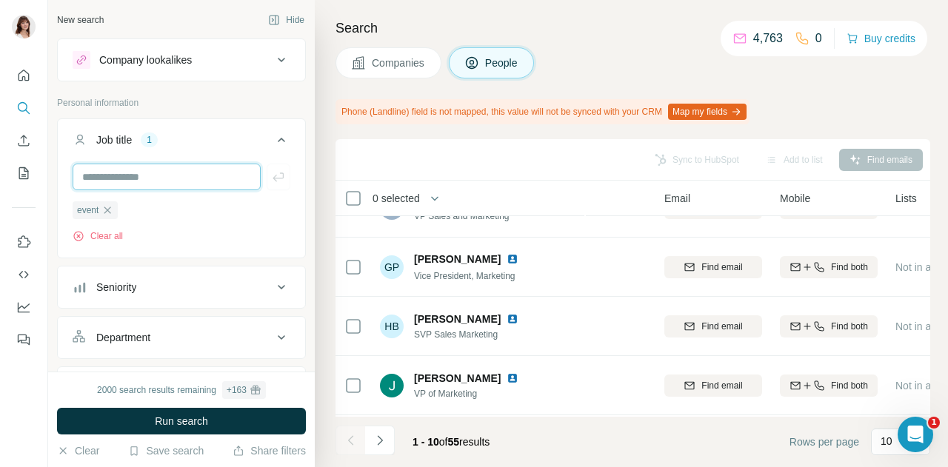
scroll to position [399, 95]
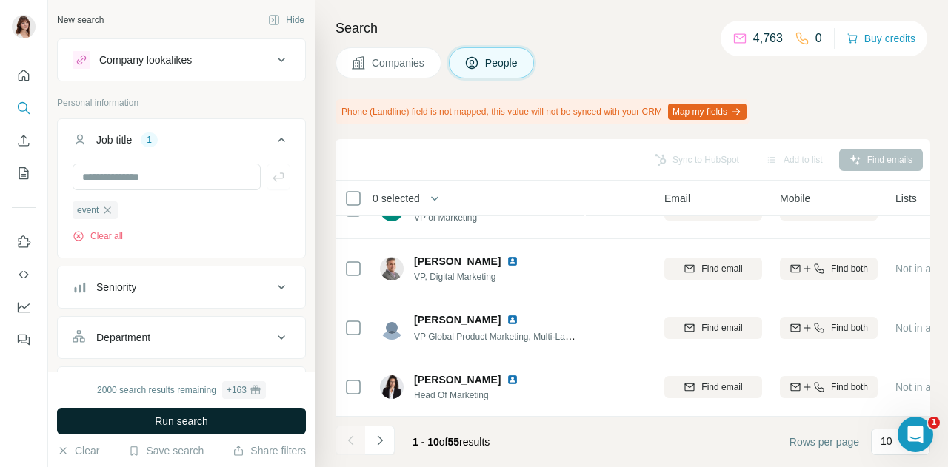
click at [194, 424] on span "Run search" at bounding box center [181, 421] width 53 height 15
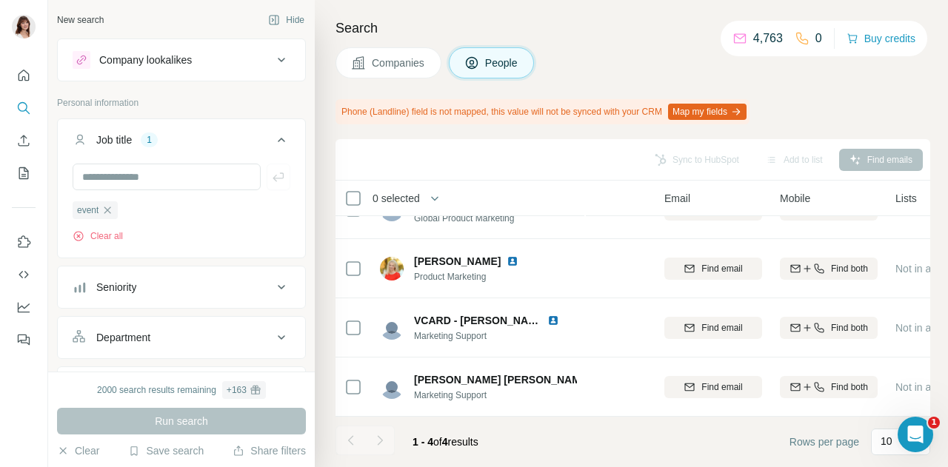
scroll to position [44, 95]
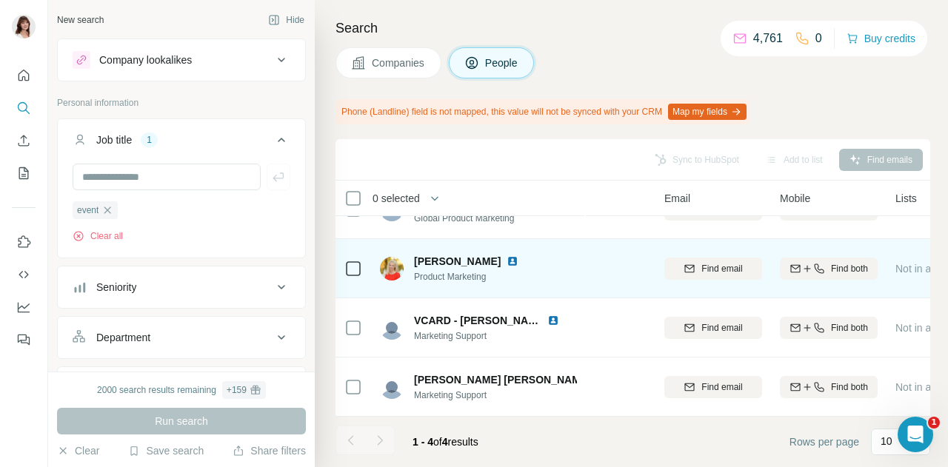
click at [519, 256] on img at bounding box center [513, 262] width 12 height 12
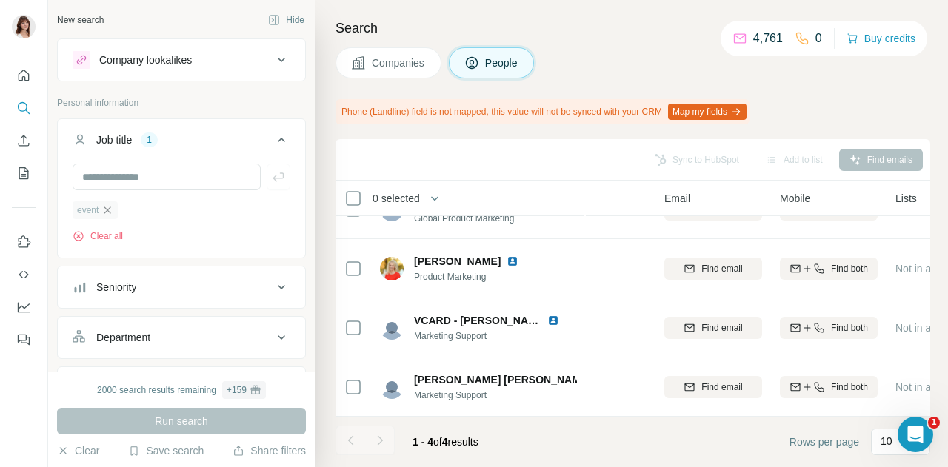
click at [110, 210] on icon "button" at bounding box center [107, 210] width 12 height 12
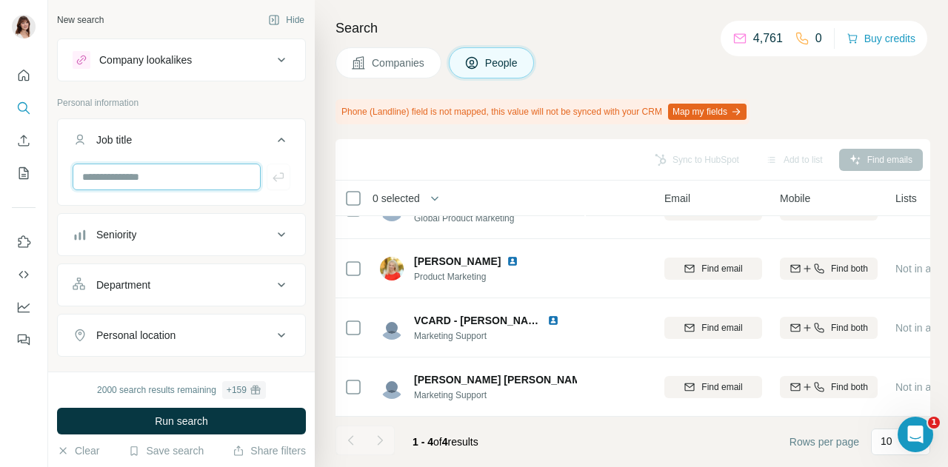
click at [113, 181] on input "text" at bounding box center [167, 177] width 188 height 27
type input "*********"
click at [267, 179] on button "button" at bounding box center [279, 177] width 24 height 27
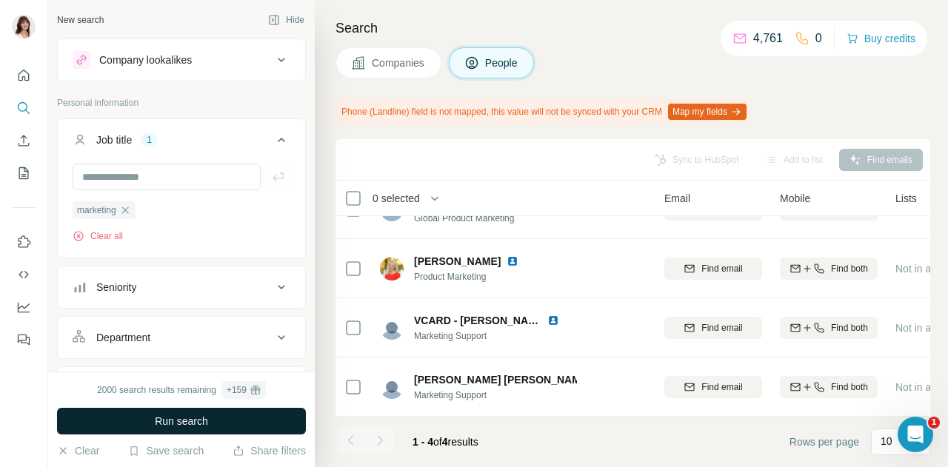
click at [242, 416] on button "Run search" at bounding box center [181, 421] width 249 height 27
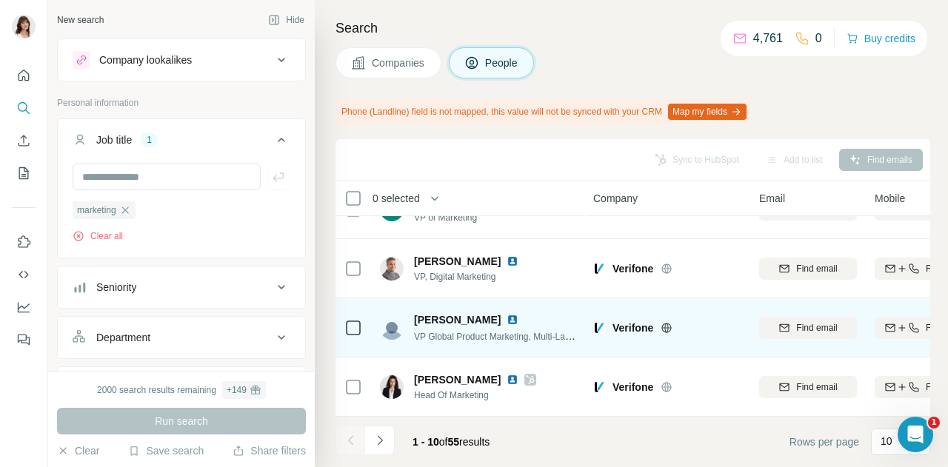
scroll to position [399, 0]
click at [507, 317] on img at bounding box center [513, 320] width 12 height 12
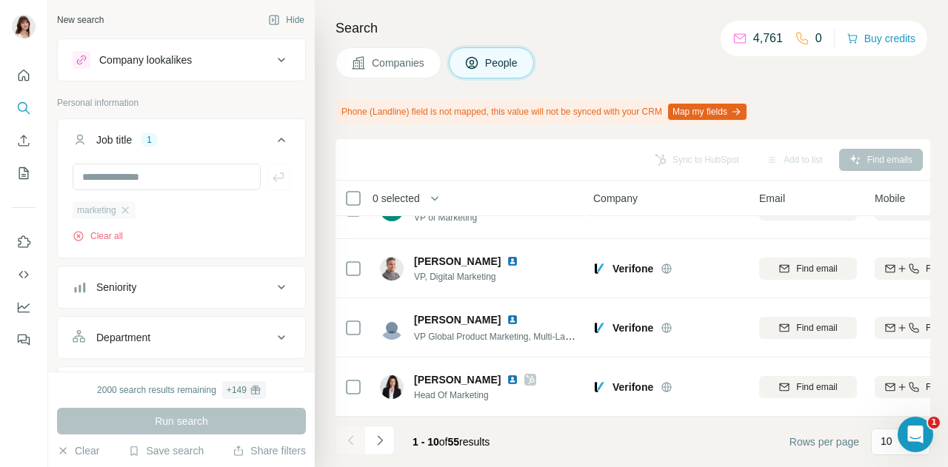
click at [130, 203] on div "marketing" at bounding box center [104, 211] width 63 height 18
click at [118, 177] on input "text" at bounding box center [167, 177] width 188 height 27
click at [128, 209] on icon "button" at bounding box center [124, 210] width 7 height 7
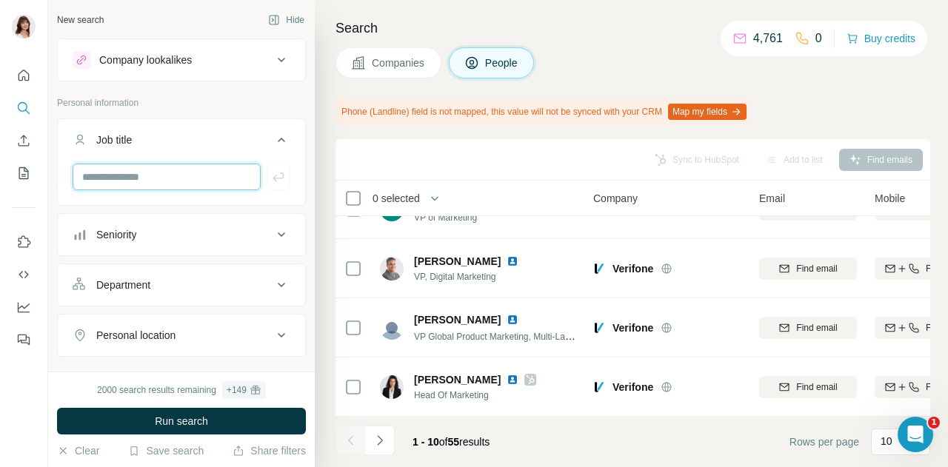
click at [149, 170] on input "text" at bounding box center [167, 177] width 188 height 27
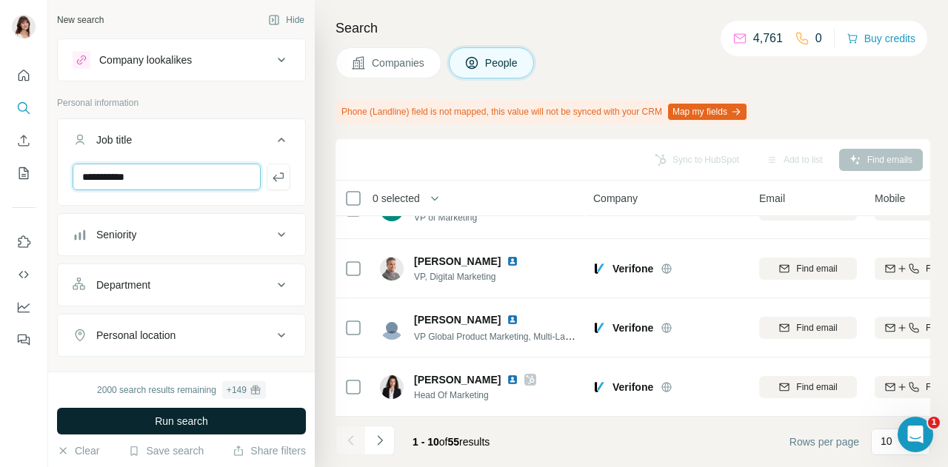
type input "**********"
click at [180, 419] on span "Run search" at bounding box center [181, 421] width 53 height 15
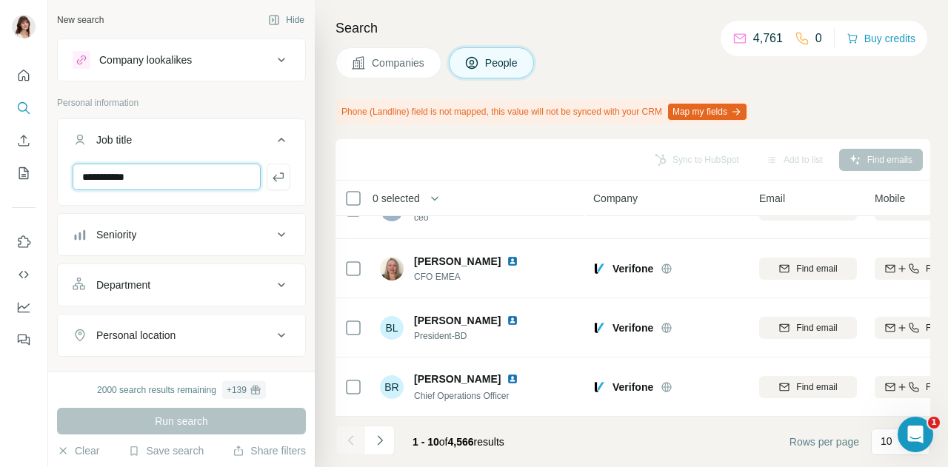
click at [196, 174] on input "**********" at bounding box center [167, 177] width 188 height 27
type input "*****"
click at [276, 201] on div "*****" at bounding box center [181, 183] width 247 height 39
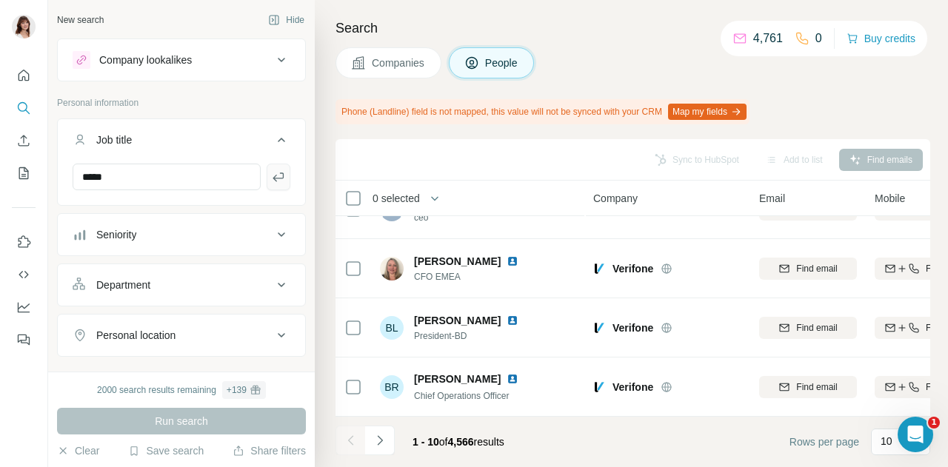
click at [271, 183] on icon "button" at bounding box center [278, 177] width 15 height 15
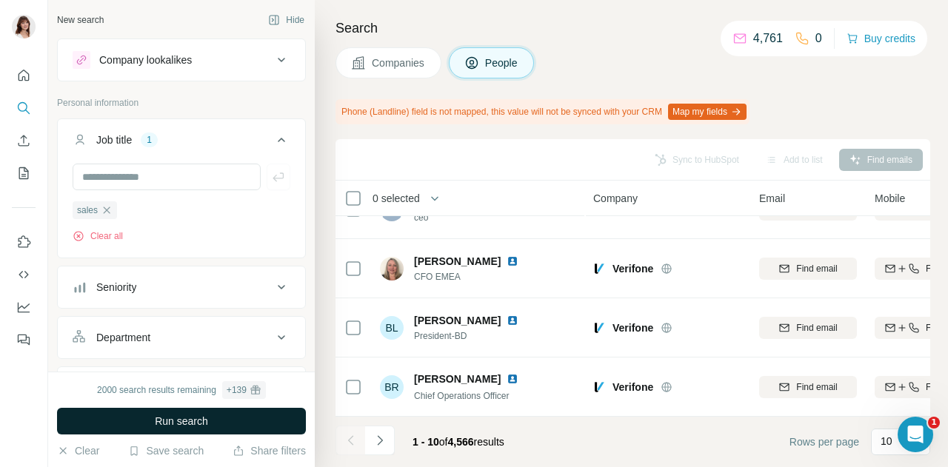
click at [127, 422] on button "Run search" at bounding box center [181, 421] width 249 height 27
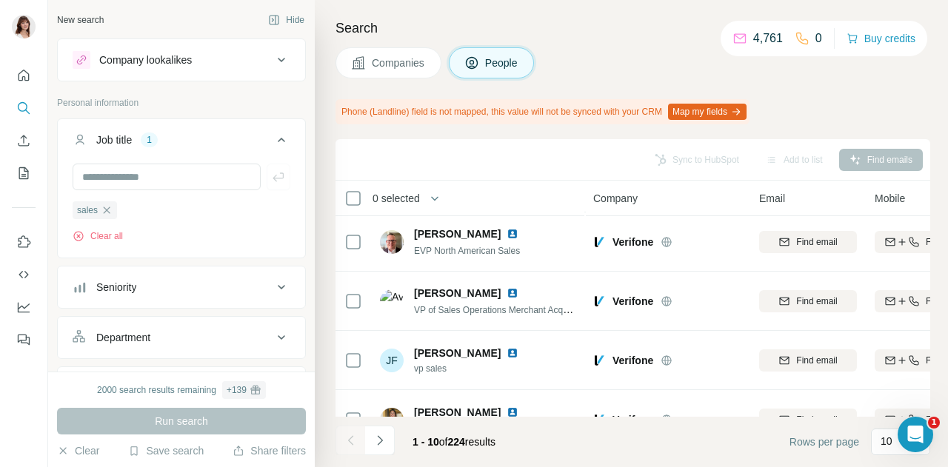
scroll to position [399, 0]
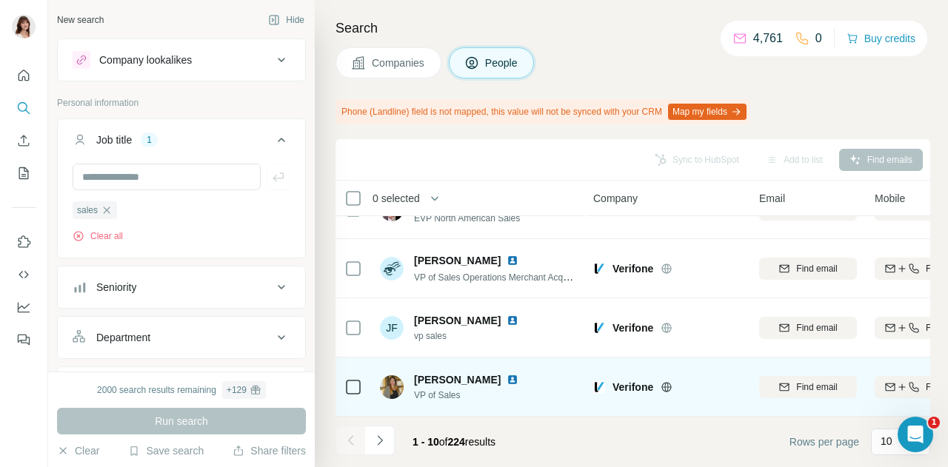
click at [507, 374] on img at bounding box center [513, 380] width 12 height 12
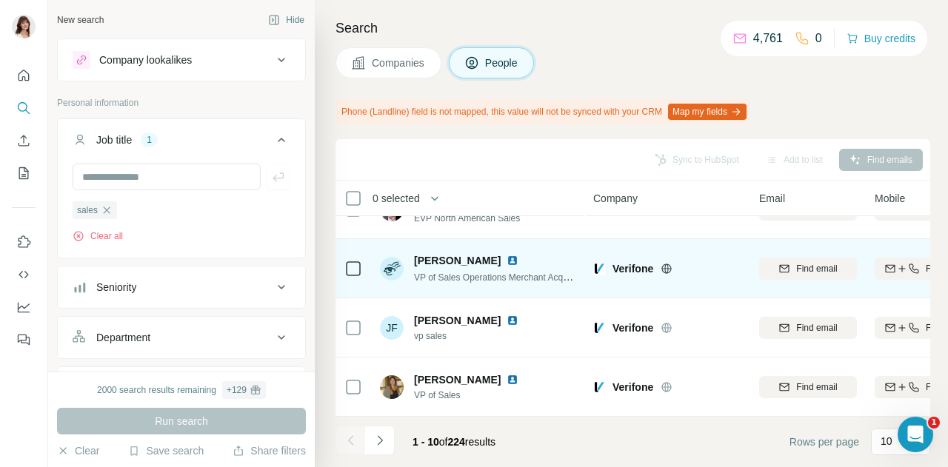
click at [507, 255] on img at bounding box center [513, 261] width 12 height 12
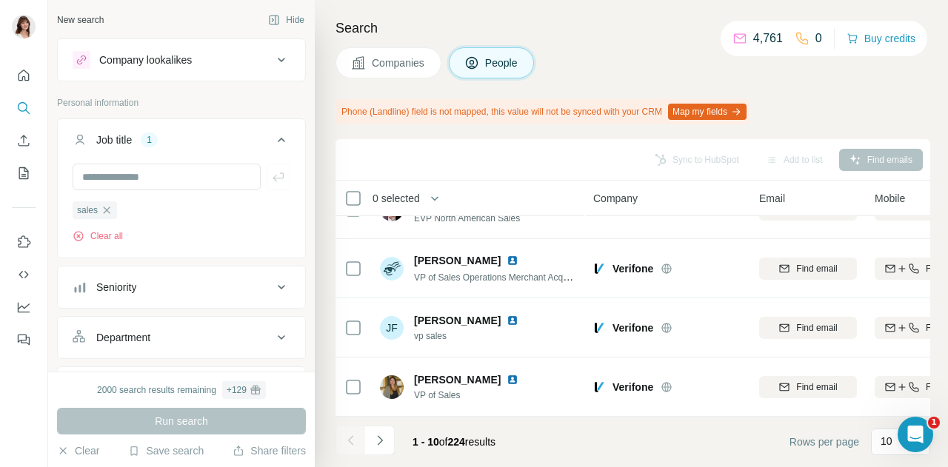
click at [399, 66] on span "Companies" at bounding box center [399, 63] width 54 height 15
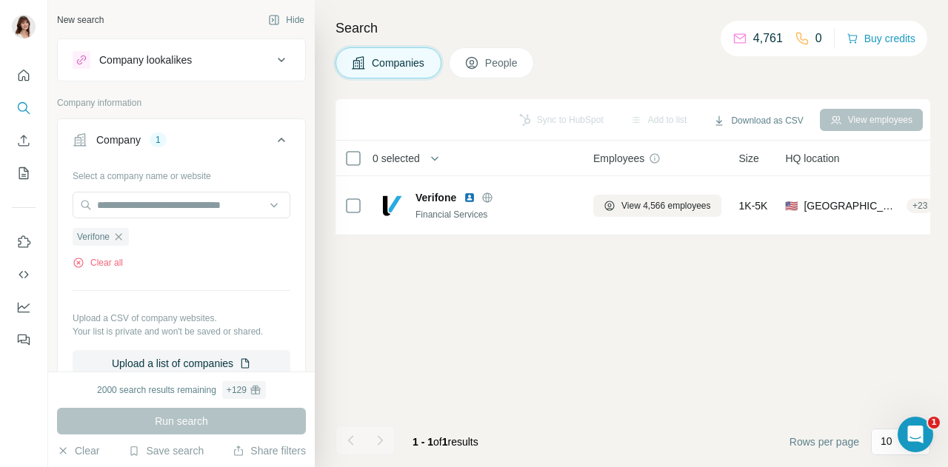
scroll to position [0, 0]
click at [124, 239] on icon "button" at bounding box center [119, 237] width 12 height 12
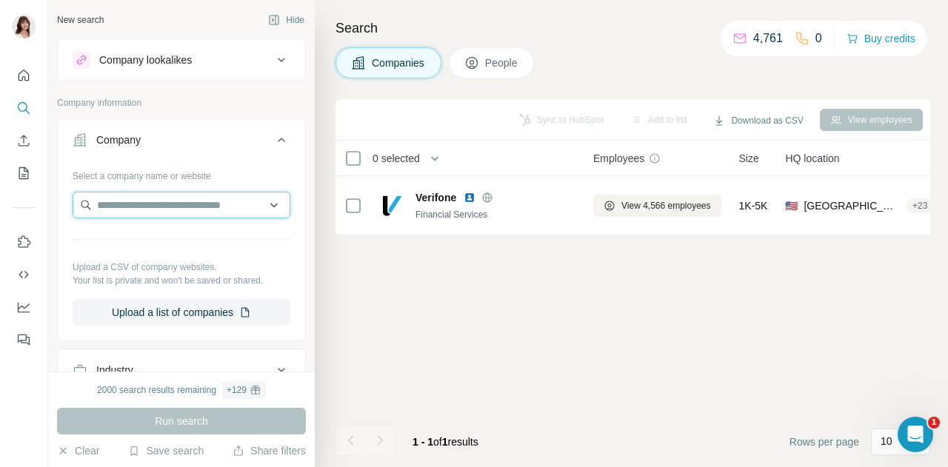
click at [144, 201] on input "text" at bounding box center [182, 205] width 218 height 27
paste input "**********"
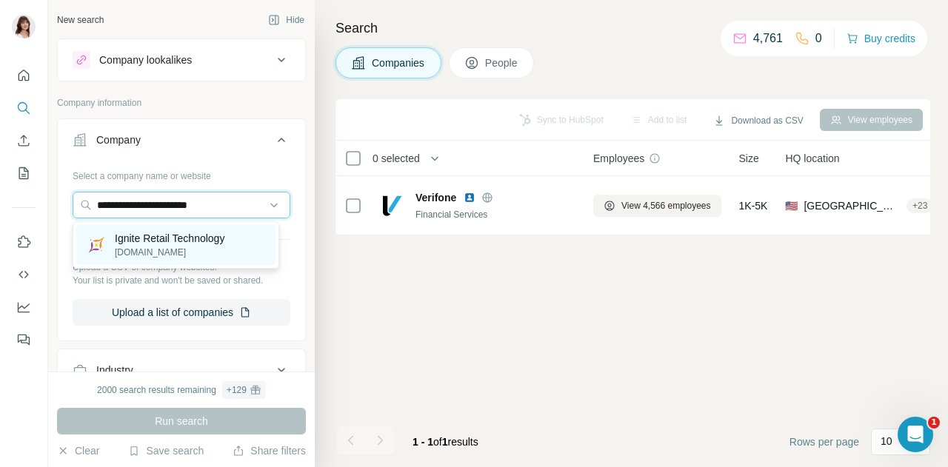
type input "**********"
click at [164, 252] on p "[DOMAIN_NAME]" at bounding box center [170, 252] width 110 height 13
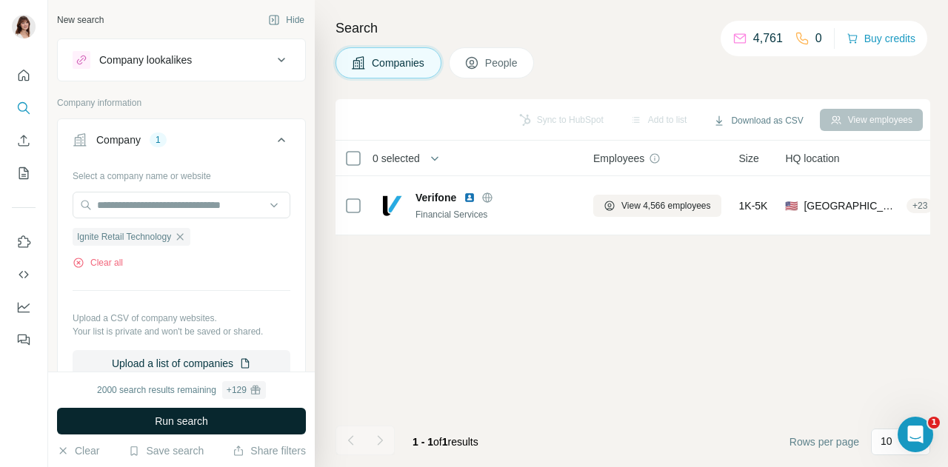
click at [199, 422] on span "Run search" at bounding box center [181, 421] width 53 height 15
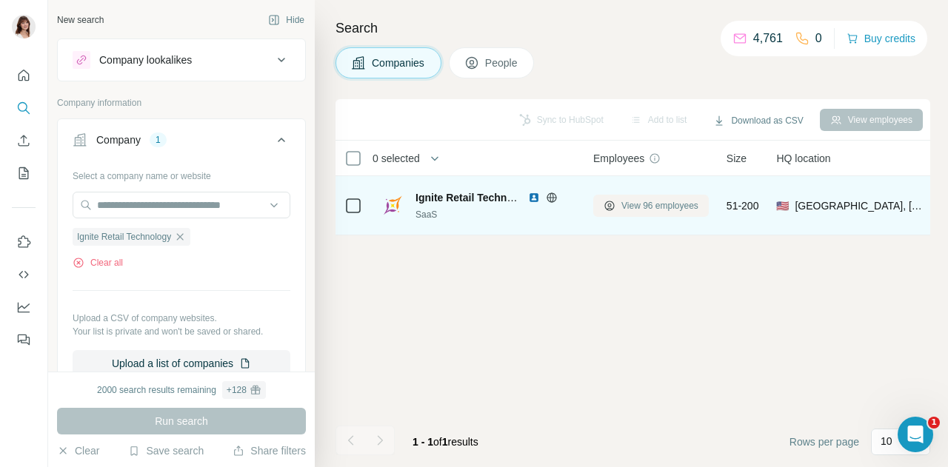
click at [636, 202] on span "View 96 employees" at bounding box center [660, 205] width 77 height 13
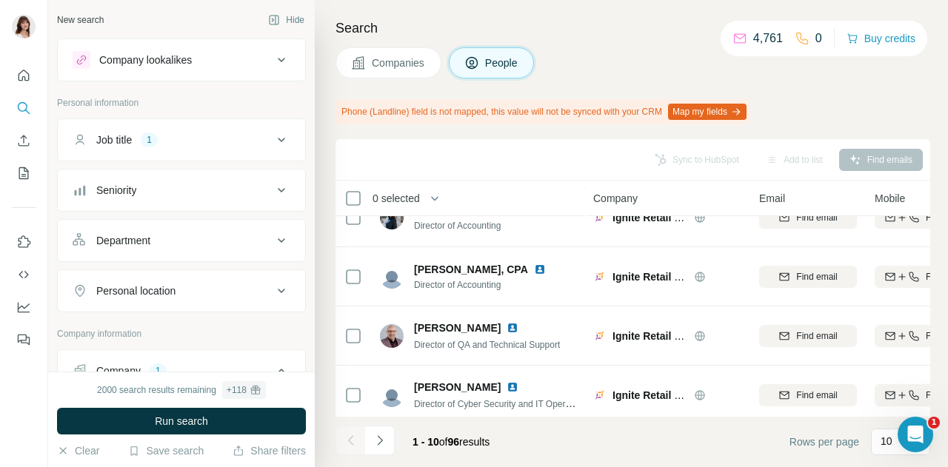
scroll to position [399, 0]
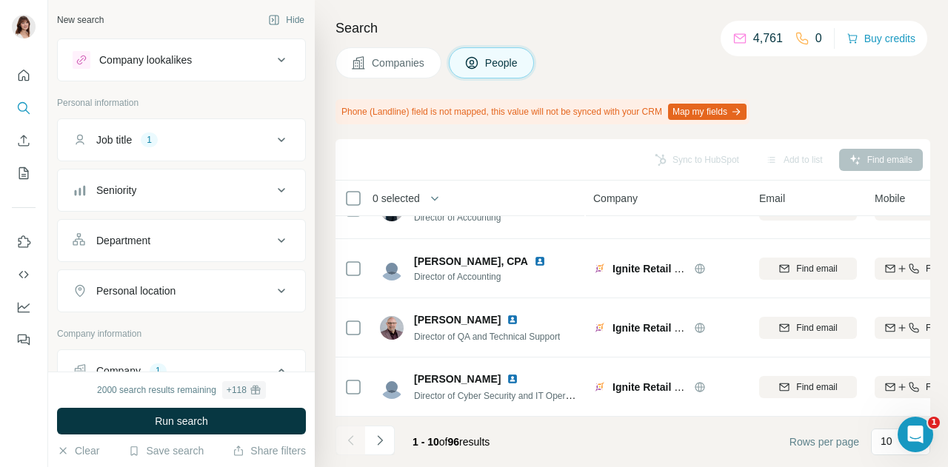
click at [173, 140] on div "Job title 1" at bounding box center [173, 140] width 200 height 15
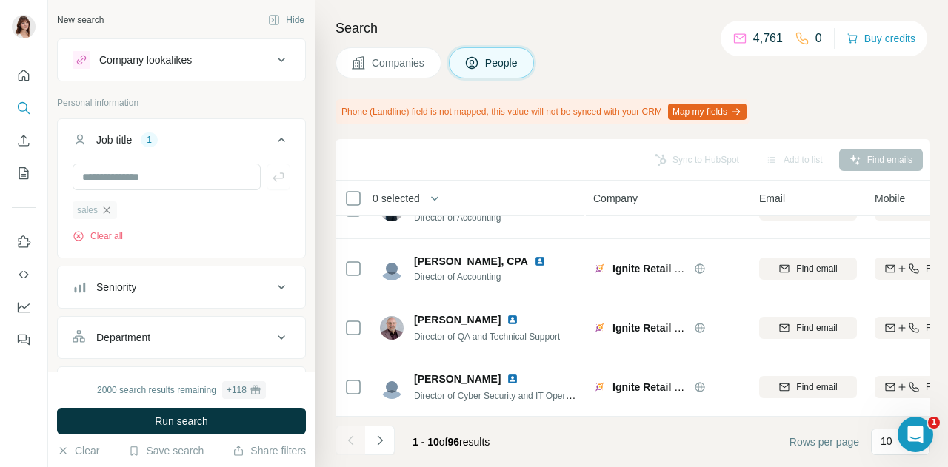
click at [103, 213] on icon "button" at bounding box center [107, 210] width 12 height 12
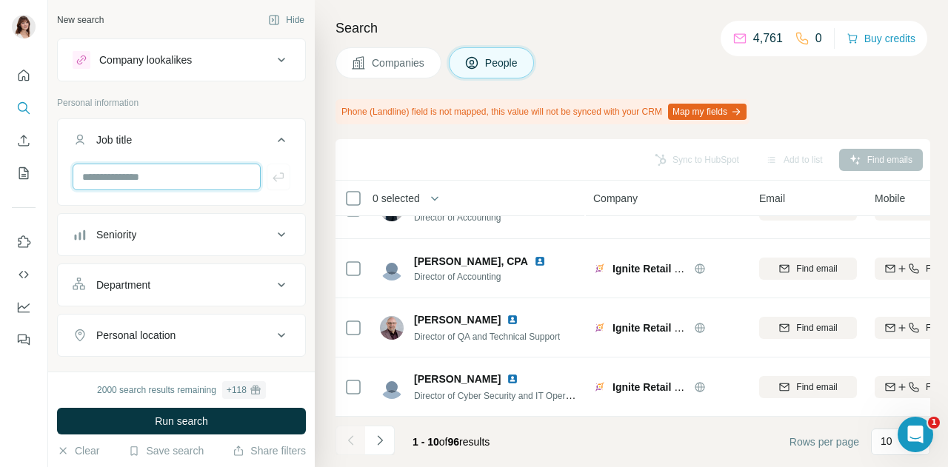
click at [133, 181] on input "text" at bounding box center [167, 177] width 188 height 27
type input "*********"
click at [267, 187] on button "button" at bounding box center [279, 177] width 24 height 27
click at [144, 185] on input "**" at bounding box center [167, 177] width 188 height 27
type input "*****"
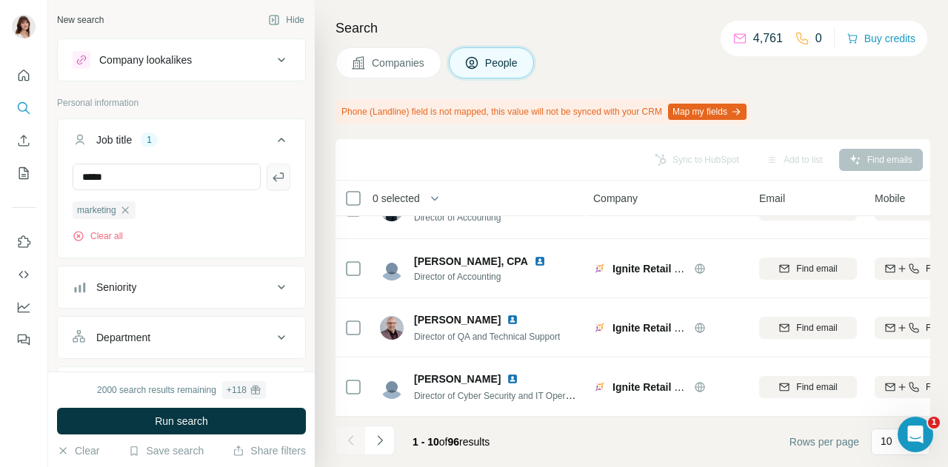
click at [267, 180] on button "button" at bounding box center [279, 177] width 24 height 27
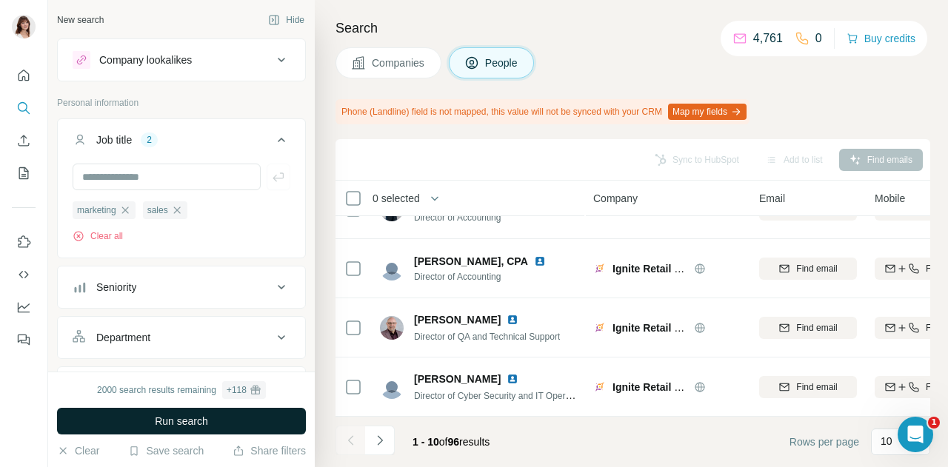
click at [213, 417] on button "Run search" at bounding box center [181, 421] width 249 height 27
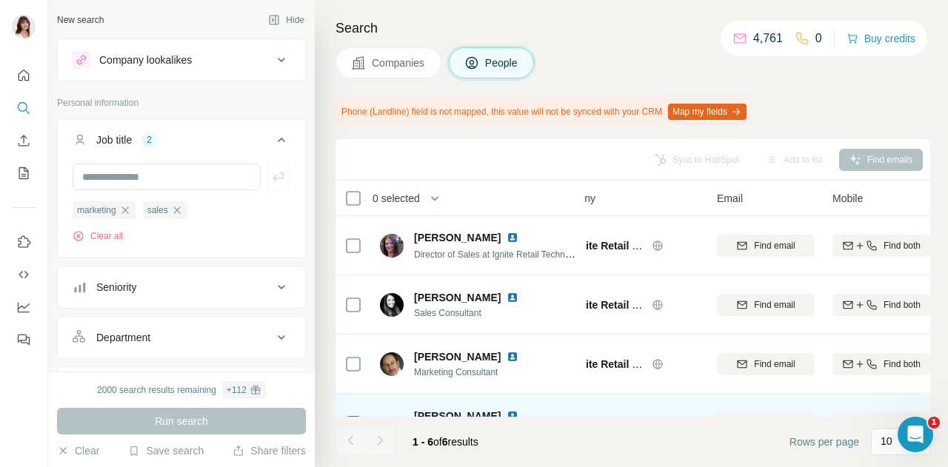
scroll to position [0, 43]
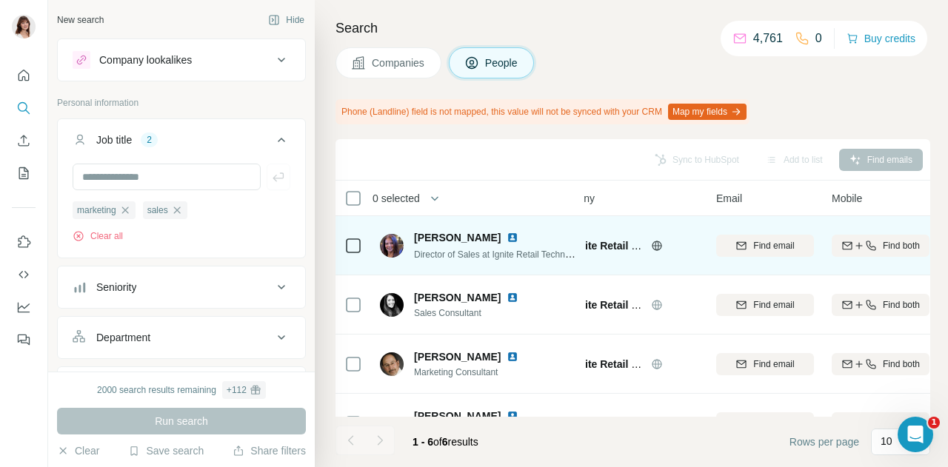
click at [519, 239] on img at bounding box center [513, 238] width 12 height 12
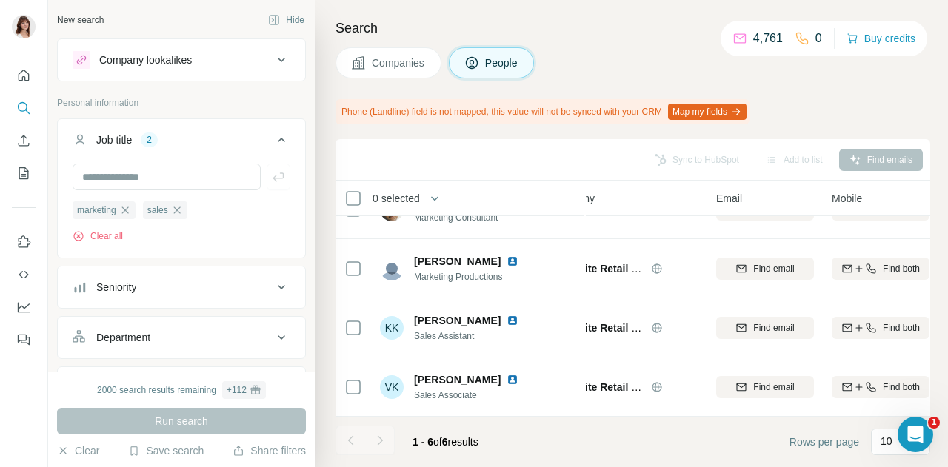
scroll to position [162, 43]
click at [125, 212] on icon "button" at bounding box center [125, 210] width 12 height 12
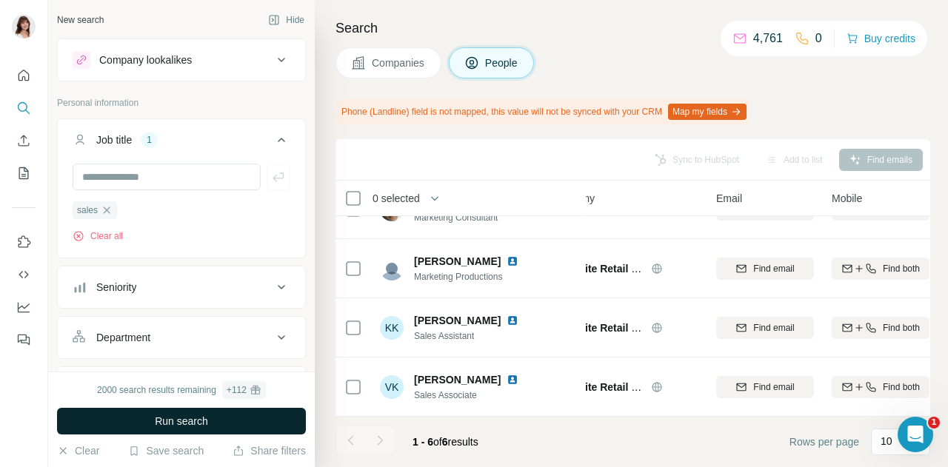
click at [186, 418] on span "Run search" at bounding box center [181, 421] width 53 height 15
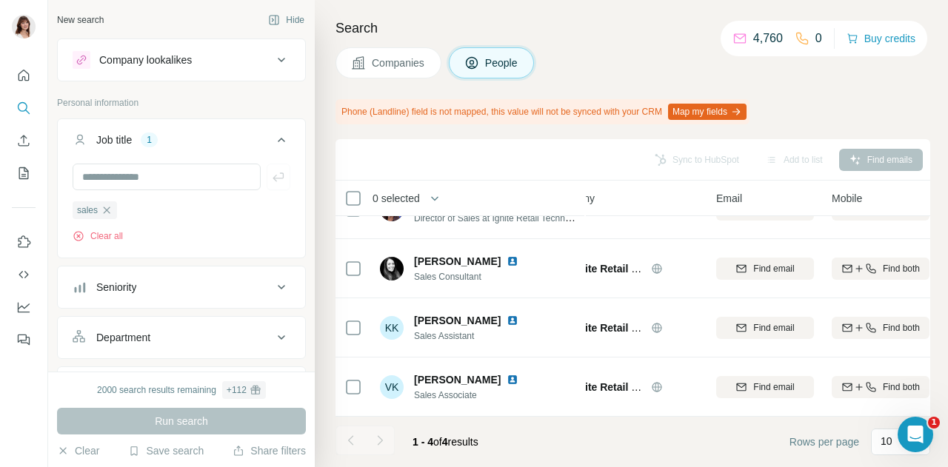
scroll to position [44, 43]
click at [108, 211] on icon "button" at bounding box center [107, 210] width 7 height 7
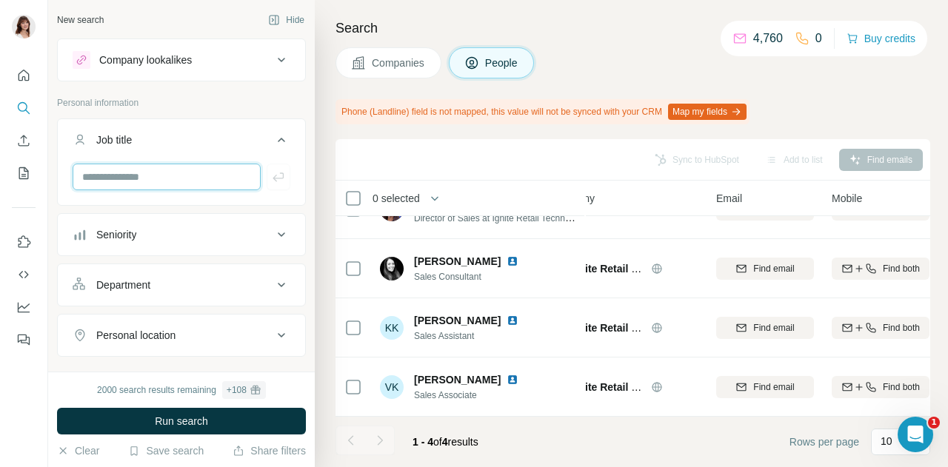
click at [150, 176] on input "text" at bounding box center [167, 177] width 188 height 27
type input "*"
type input "*****"
click at [277, 172] on button "button" at bounding box center [279, 177] width 24 height 27
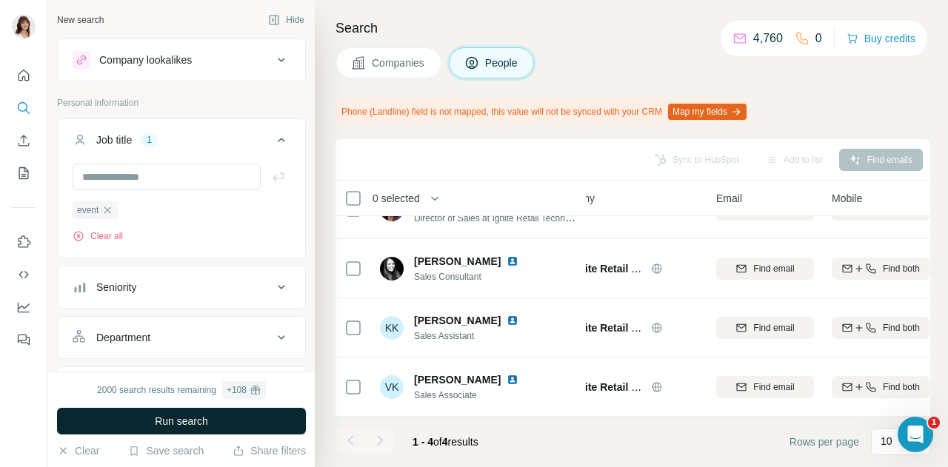
click at [188, 429] on button "Run search" at bounding box center [181, 421] width 249 height 27
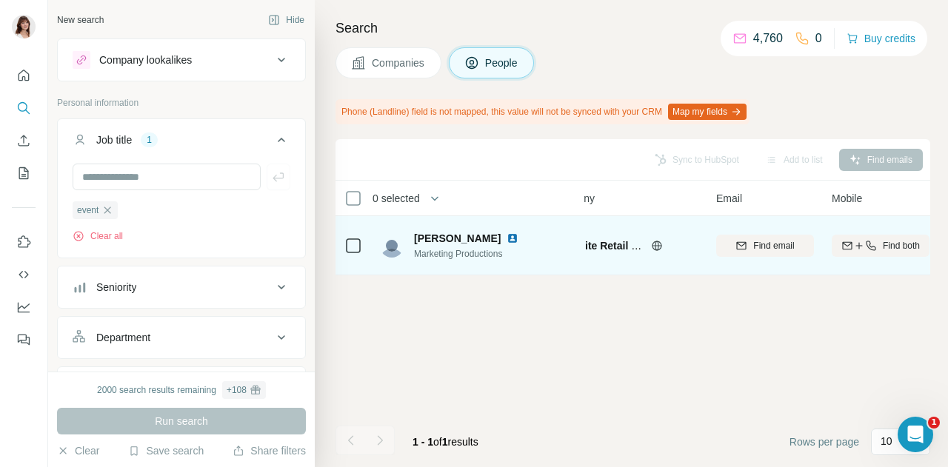
scroll to position [0, 43]
click at [509, 236] on img at bounding box center [513, 239] width 12 height 12
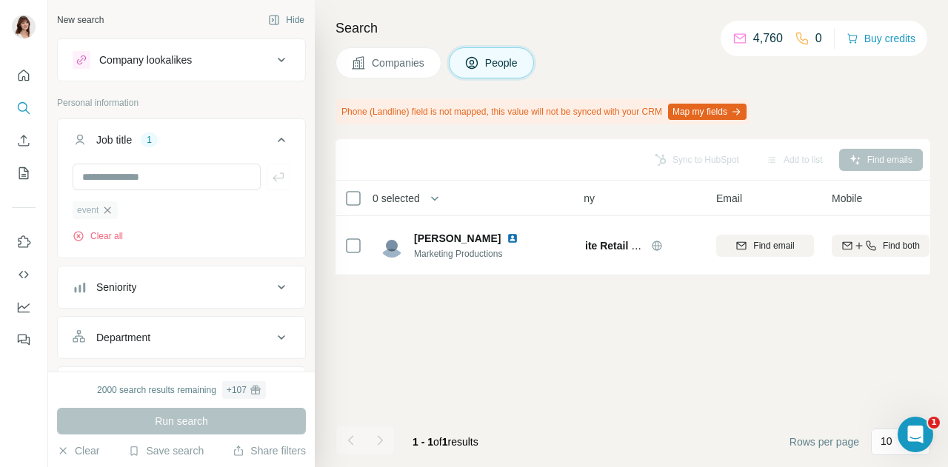
click at [113, 207] on icon "button" at bounding box center [107, 210] width 12 height 12
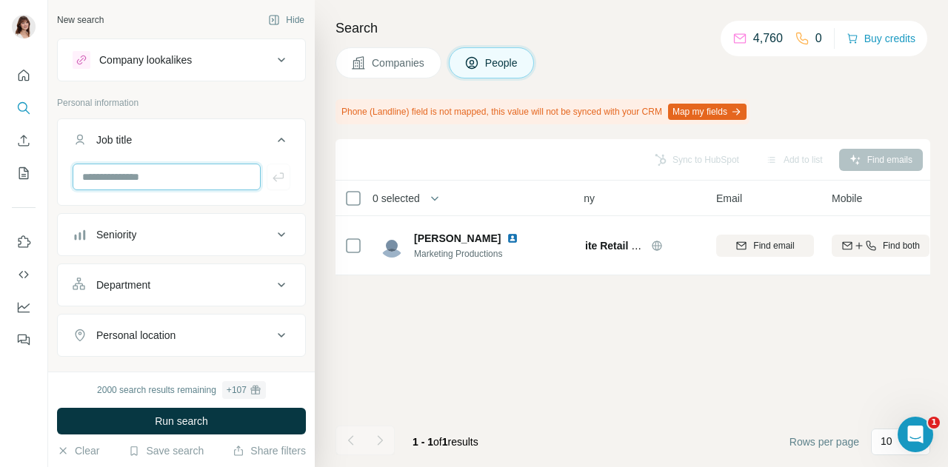
click at [130, 183] on input "text" at bounding box center [167, 177] width 188 height 27
type input "*********"
click at [271, 179] on icon "button" at bounding box center [278, 177] width 15 height 15
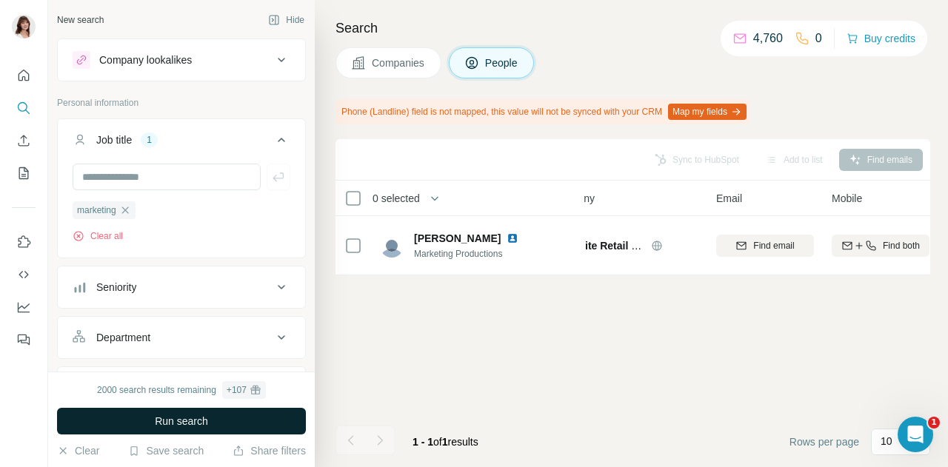
click at [155, 426] on span "Run search" at bounding box center [181, 421] width 53 height 15
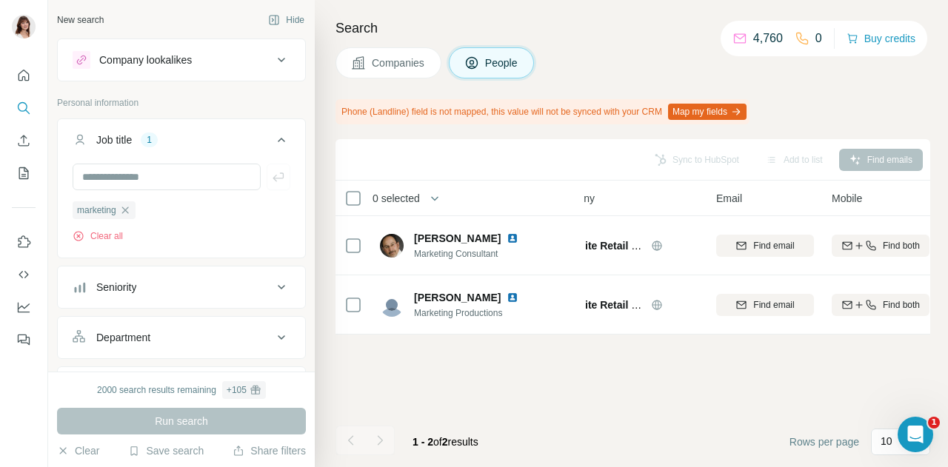
click at [370, 65] on button "Companies" at bounding box center [389, 62] width 106 height 31
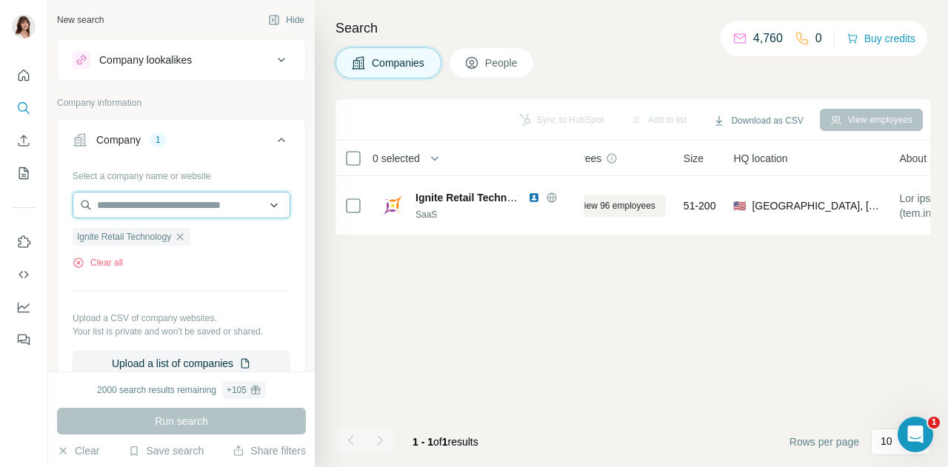
click at [246, 203] on input "text" at bounding box center [182, 205] width 218 height 27
paste input "******"
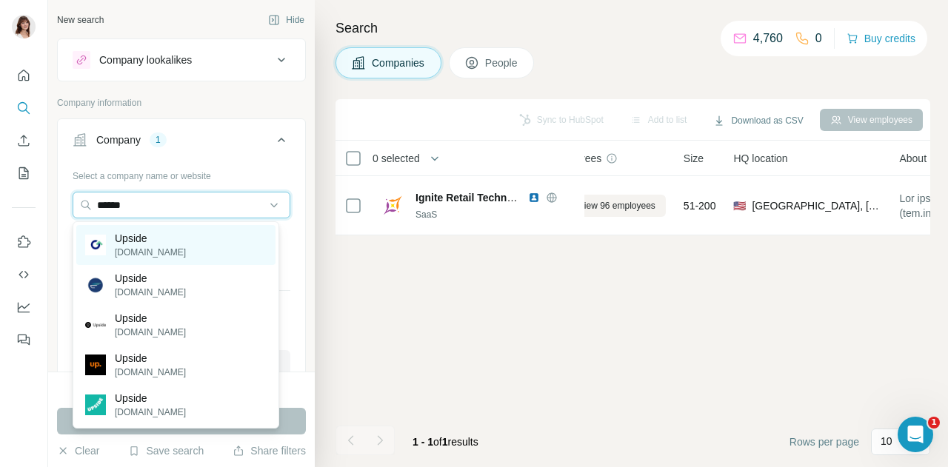
type input "******"
click at [159, 242] on p "Upside" at bounding box center [150, 238] width 71 height 15
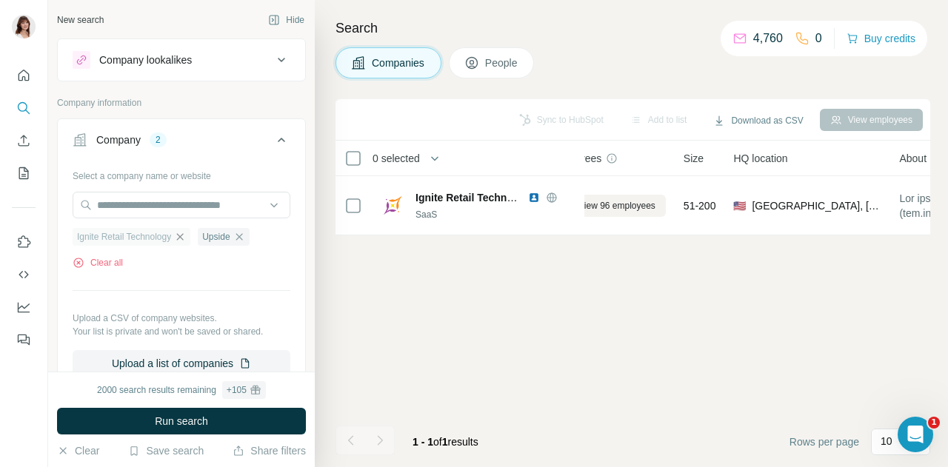
click at [184, 236] on icon "button" at bounding box center [180, 236] width 7 height 7
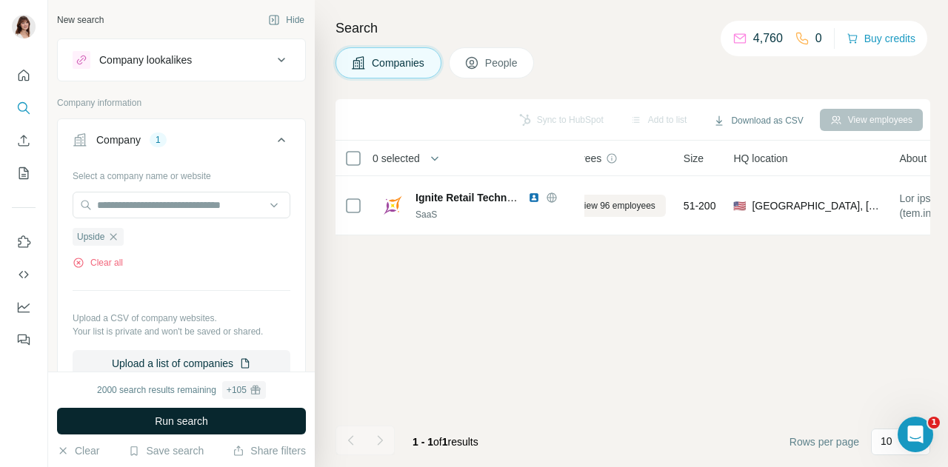
click at [206, 425] on span "Run search" at bounding box center [181, 421] width 53 height 15
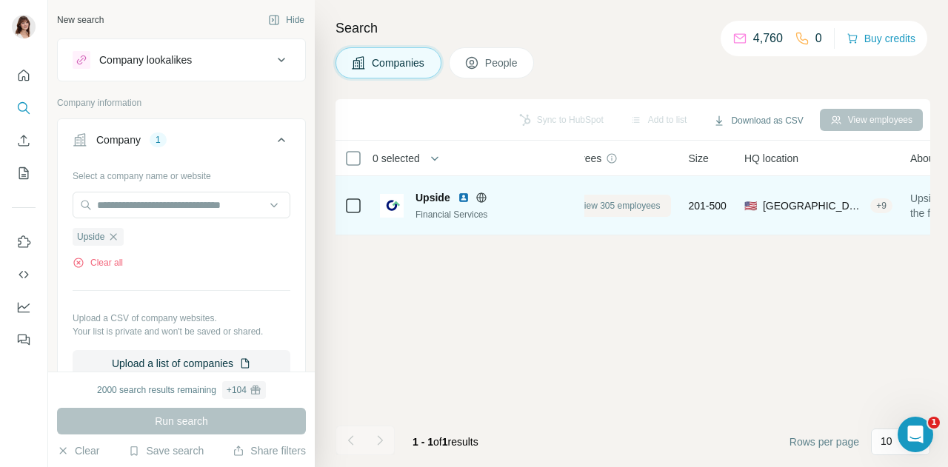
click at [615, 210] on span "View 305 employees" at bounding box center [620, 205] width 82 height 13
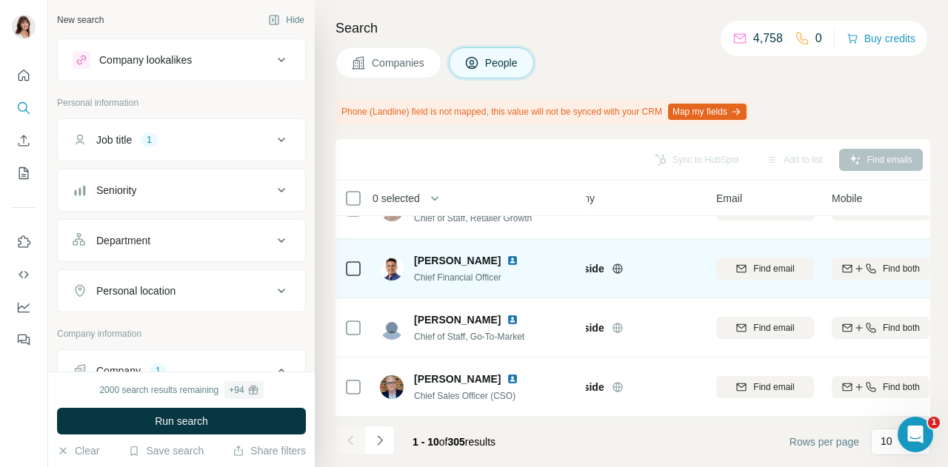
scroll to position [399, 43]
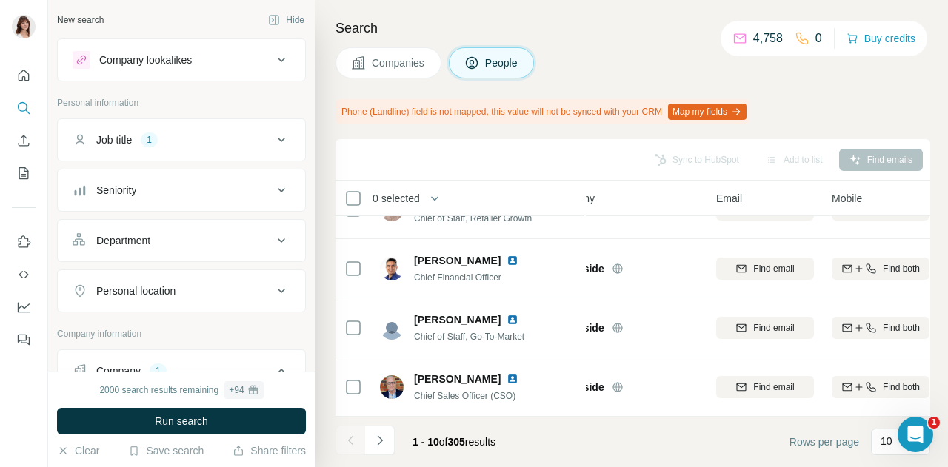
click at [217, 147] on button "Job title 1" at bounding box center [181, 140] width 247 height 36
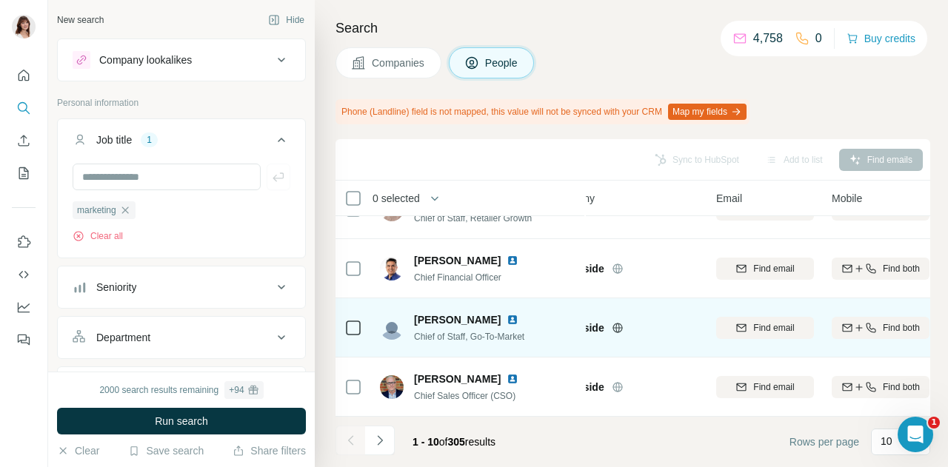
scroll to position [0, 43]
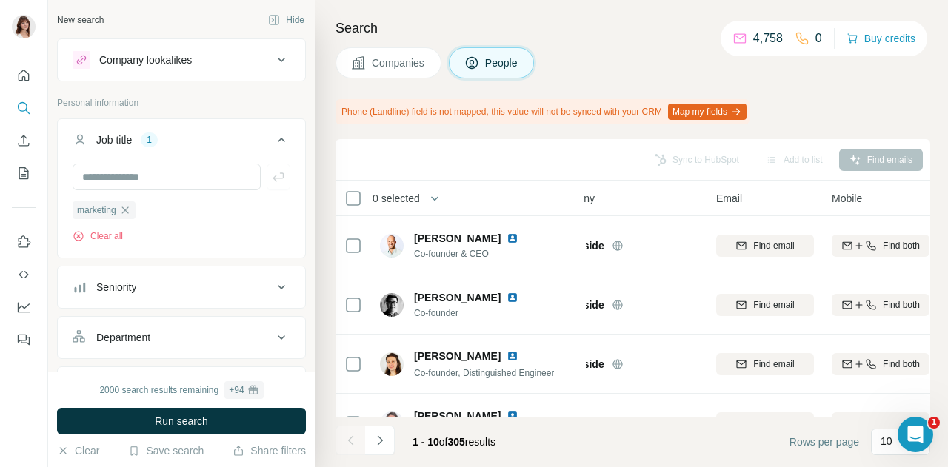
click at [153, 293] on div "Seniority" at bounding box center [173, 287] width 200 height 15
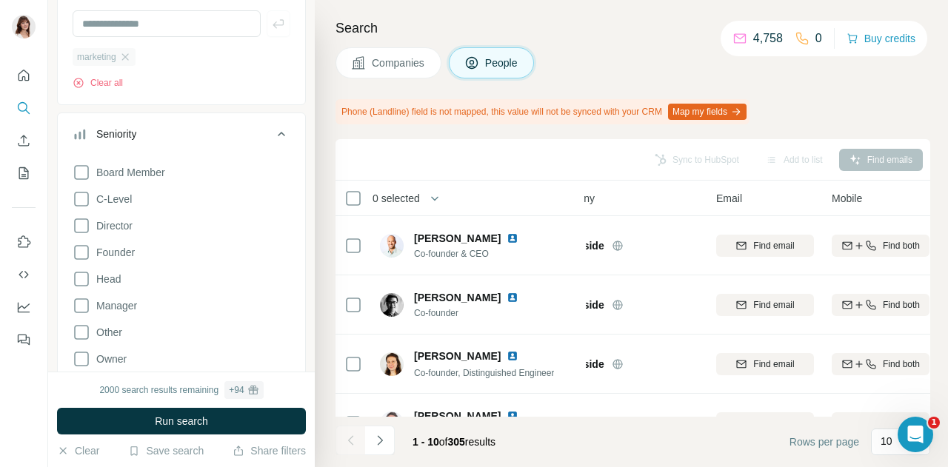
scroll to position [101, 0]
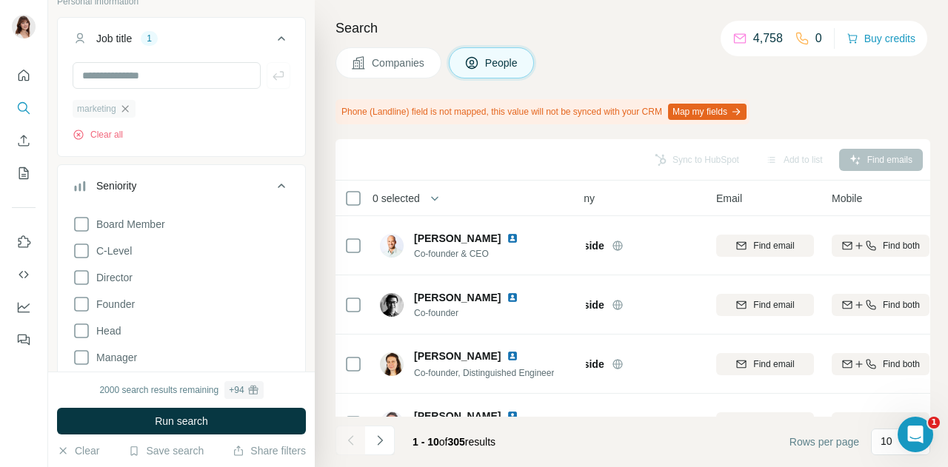
click at [130, 104] on icon "button" at bounding box center [125, 109] width 12 height 12
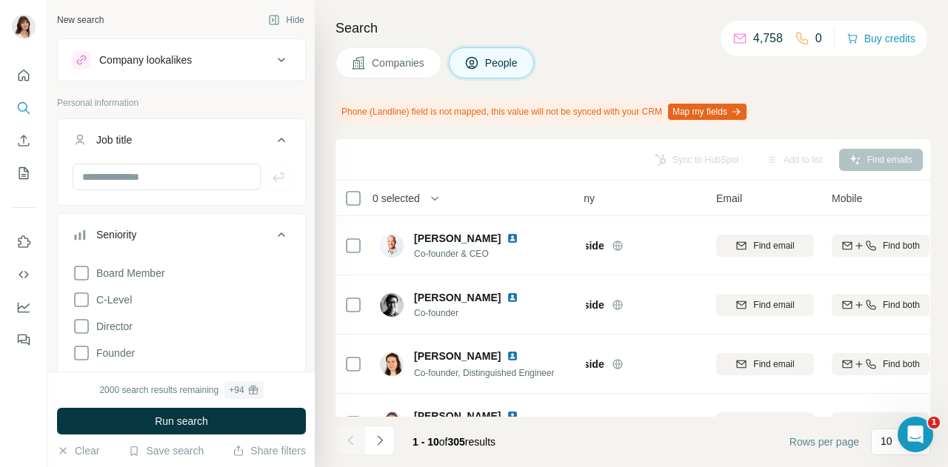
click at [412, 64] on span "Companies" at bounding box center [399, 63] width 54 height 15
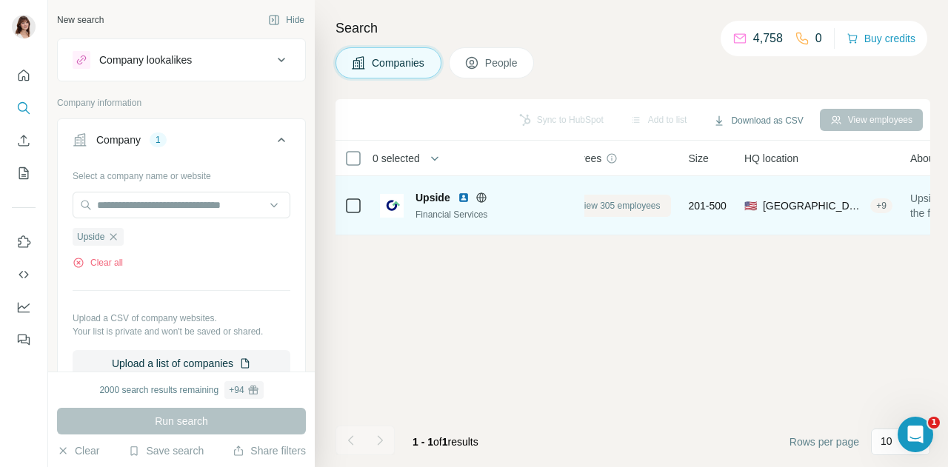
click at [630, 204] on span "View 305 employees" at bounding box center [620, 205] width 82 height 13
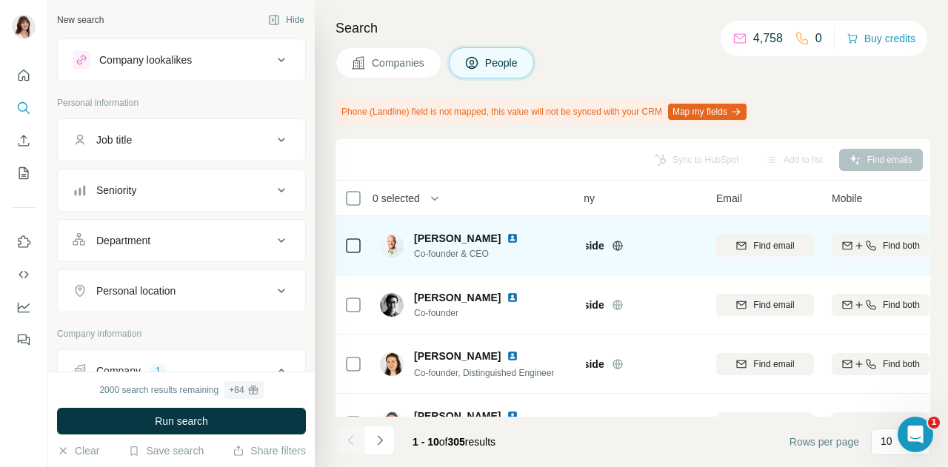
click at [507, 237] on img at bounding box center [513, 239] width 12 height 12
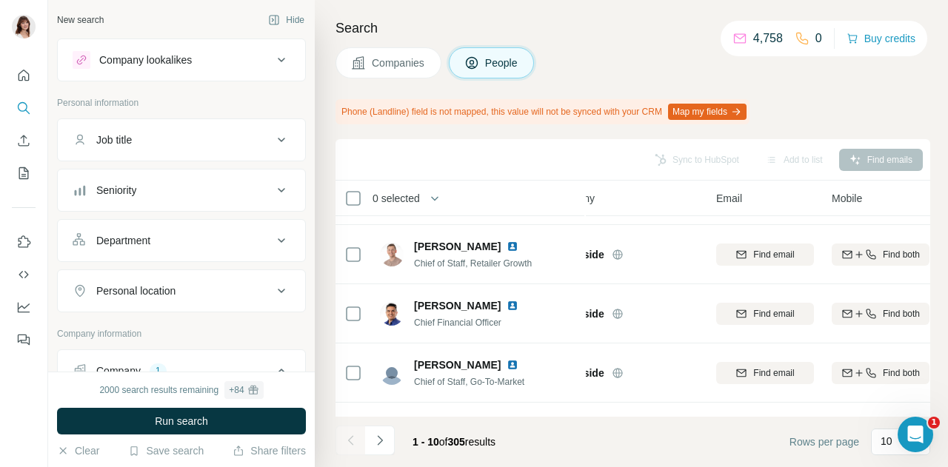
scroll to position [399, 43]
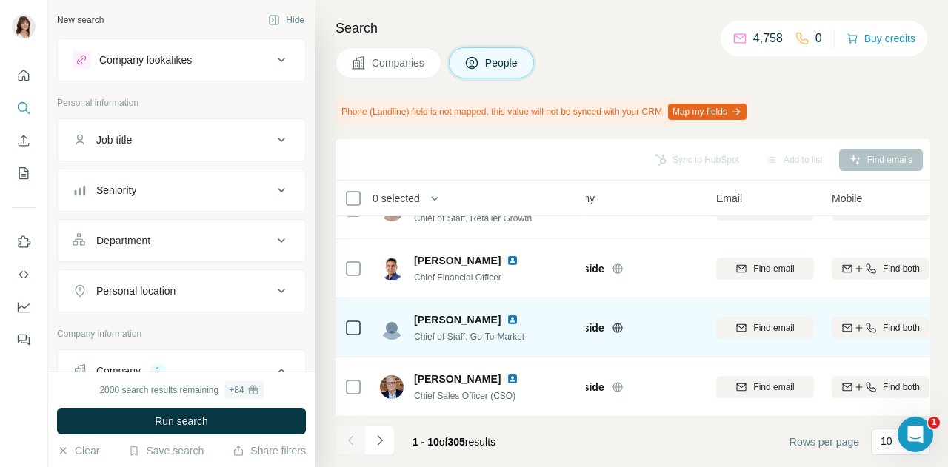
click at [513, 314] on img at bounding box center [513, 320] width 12 height 12
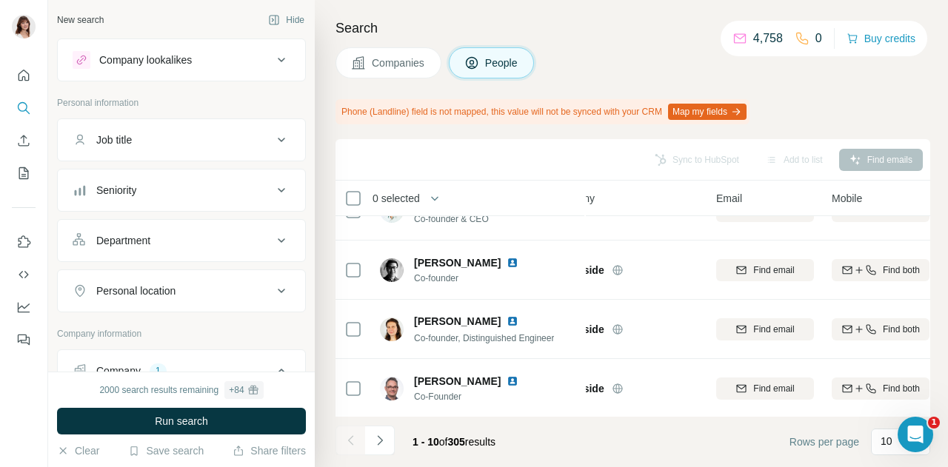
scroll to position [0, 43]
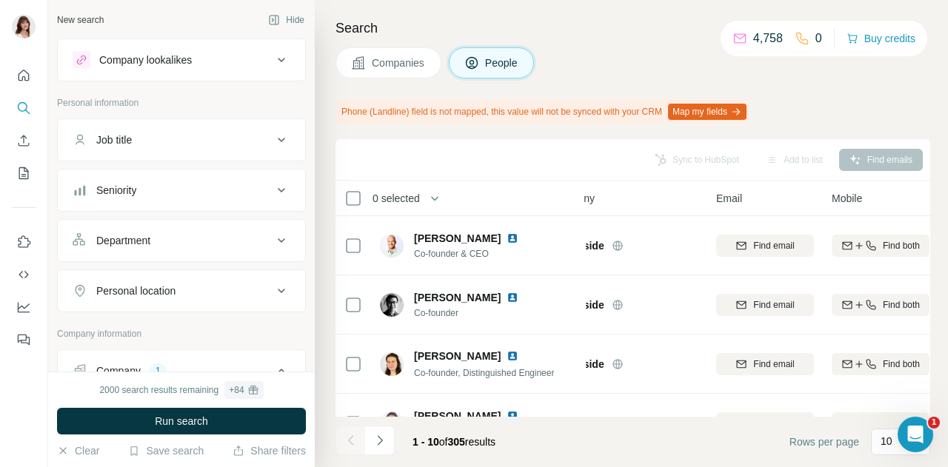
click at [168, 134] on div "Job title" at bounding box center [173, 140] width 200 height 15
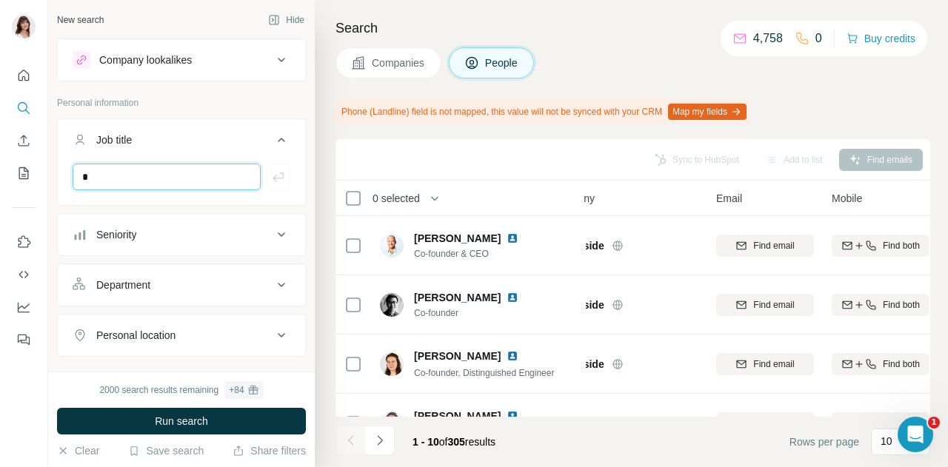
click at [138, 186] on input "*" at bounding box center [167, 177] width 188 height 27
type input "*********"
click at [271, 174] on icon "button" at bounding box center [278, 177] width 15 height 15
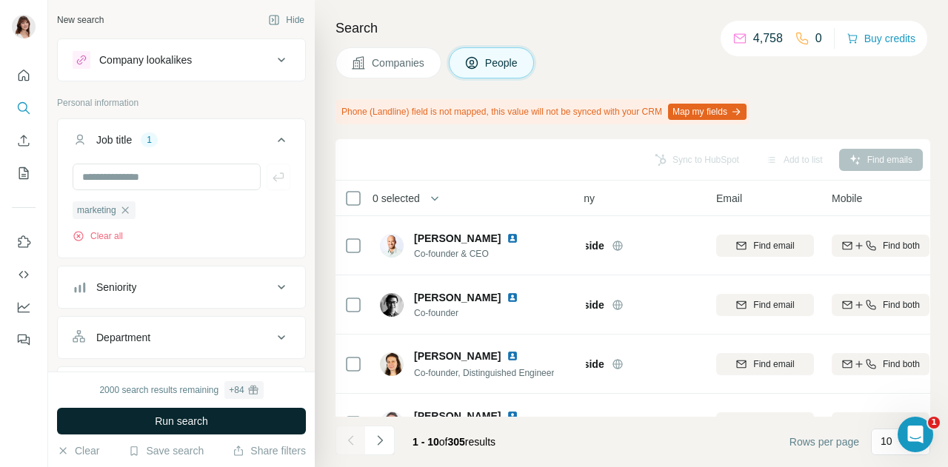
click at [210, 416] on button "Run search" at bounding box center [181, 421] width 249 height 27
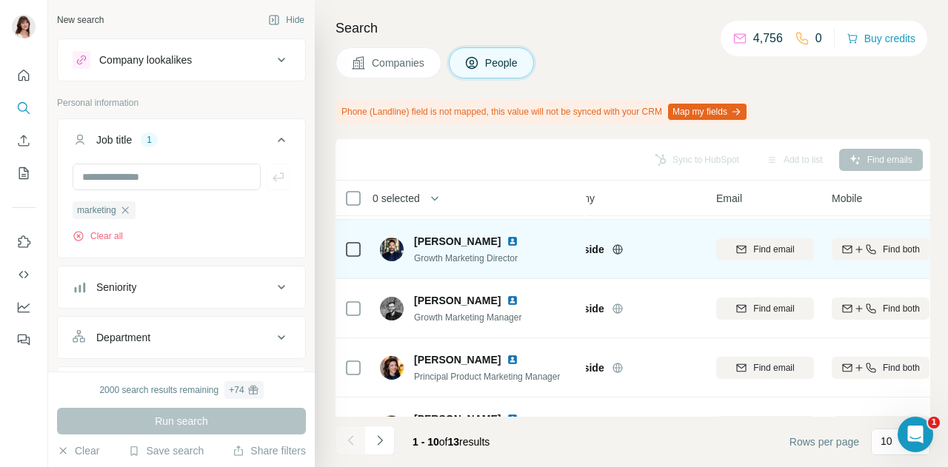
scroll to position [116, 43]
click at [513, 239] on img at bounding box center [513, 241] width 12 height 12
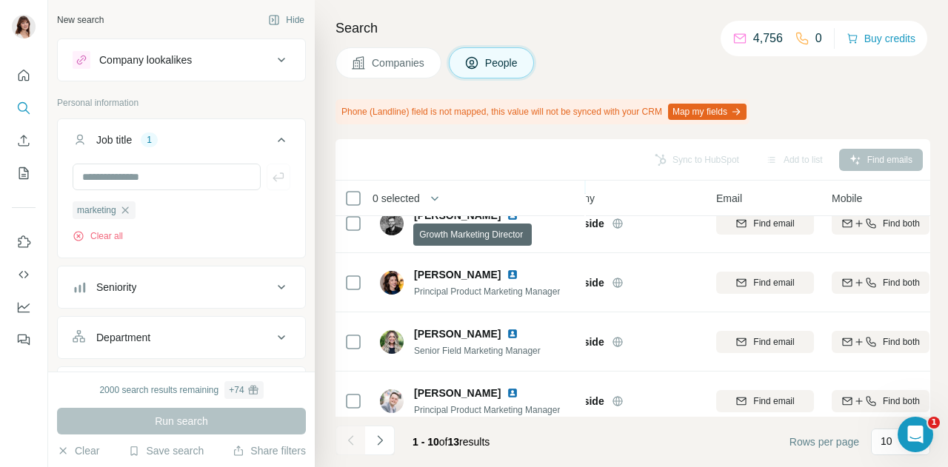
scroll to position [202, 43]
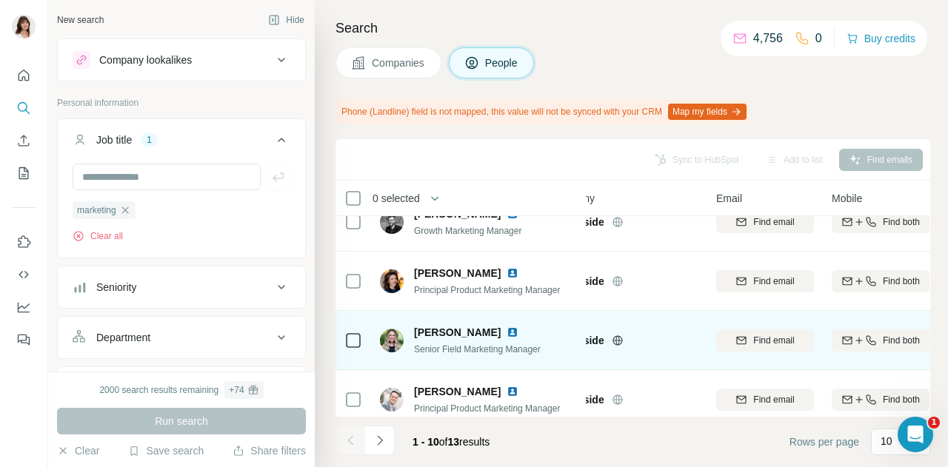
click at [507, 333] on img at bounding box center [513, 333] width 12 height 12
